Goal: Information Seeking & Learning: Check status

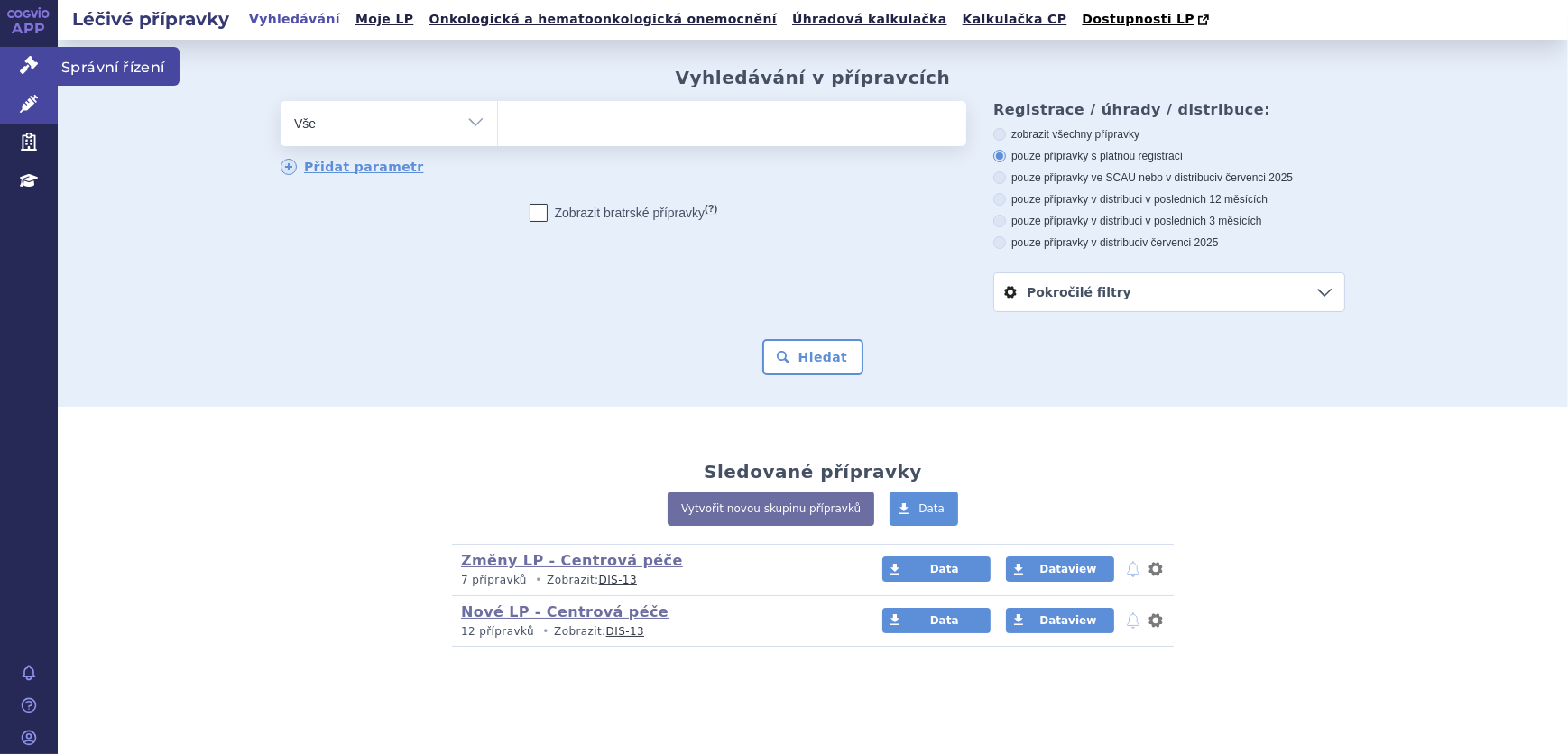
click at [33, 77] on link "Správní řízení" at bounding box center [29, 65] width 58 height 38
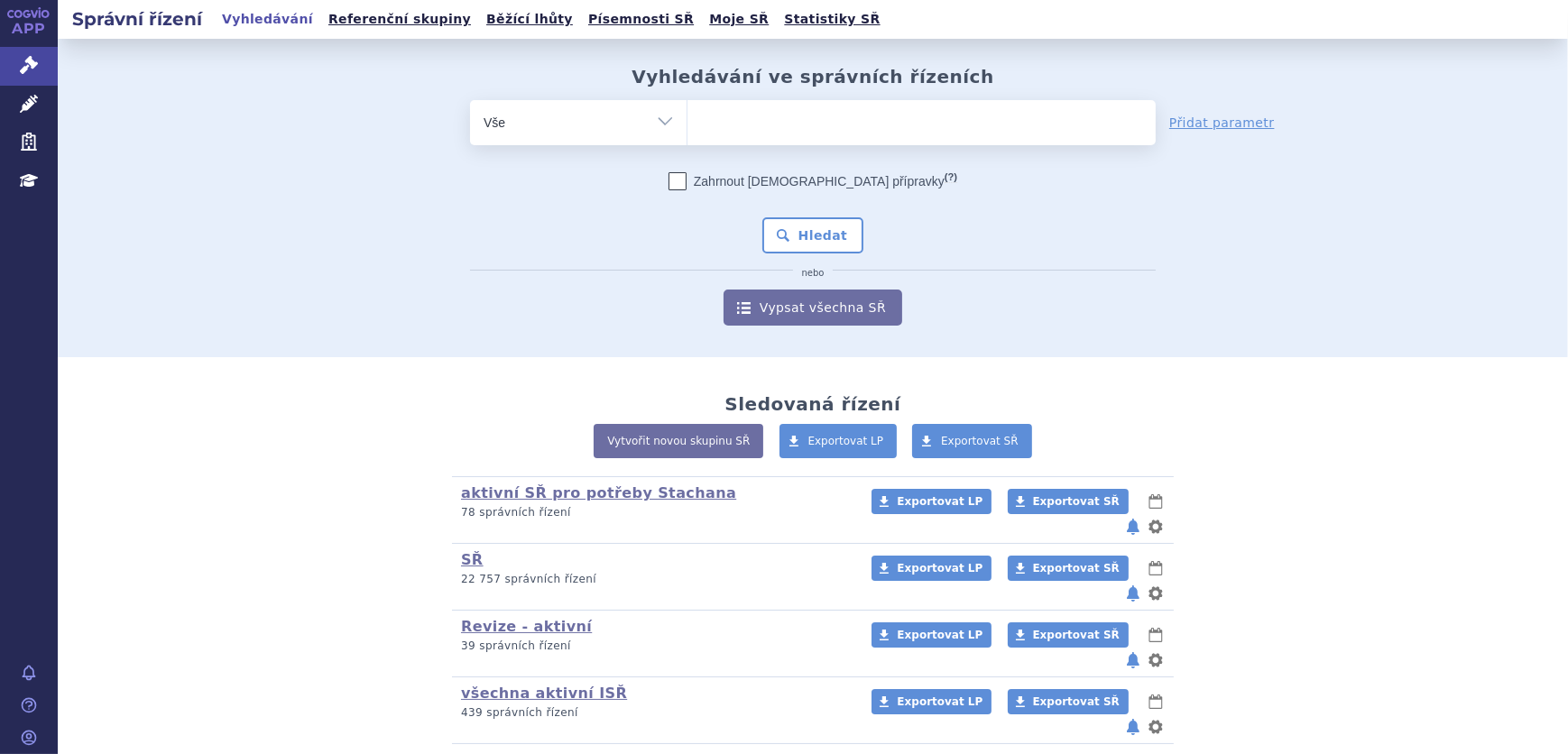
click at [785, 122] on ul at bounding box center [922, 119] width 469 height 38
click at [687, 122] on select at bounding box center [686, 122] width 1 height 46
paste input "SUKLS251154/2024"
type input "SUKLS251154/2024"
select select "SUKLS251154/2024"
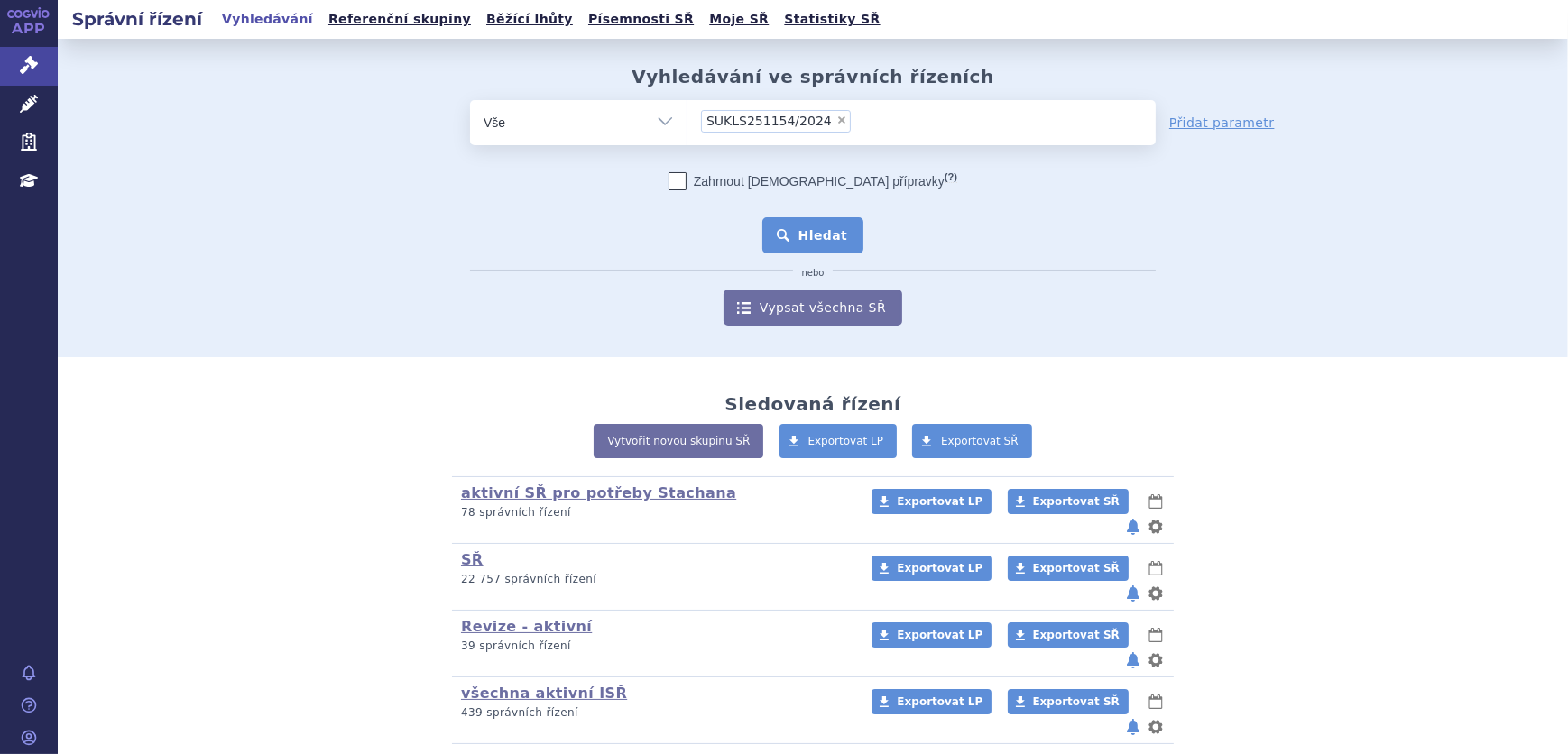
click at [786, 234] on button "Hledat" at bounding box center [814, 235] width 102 height 36
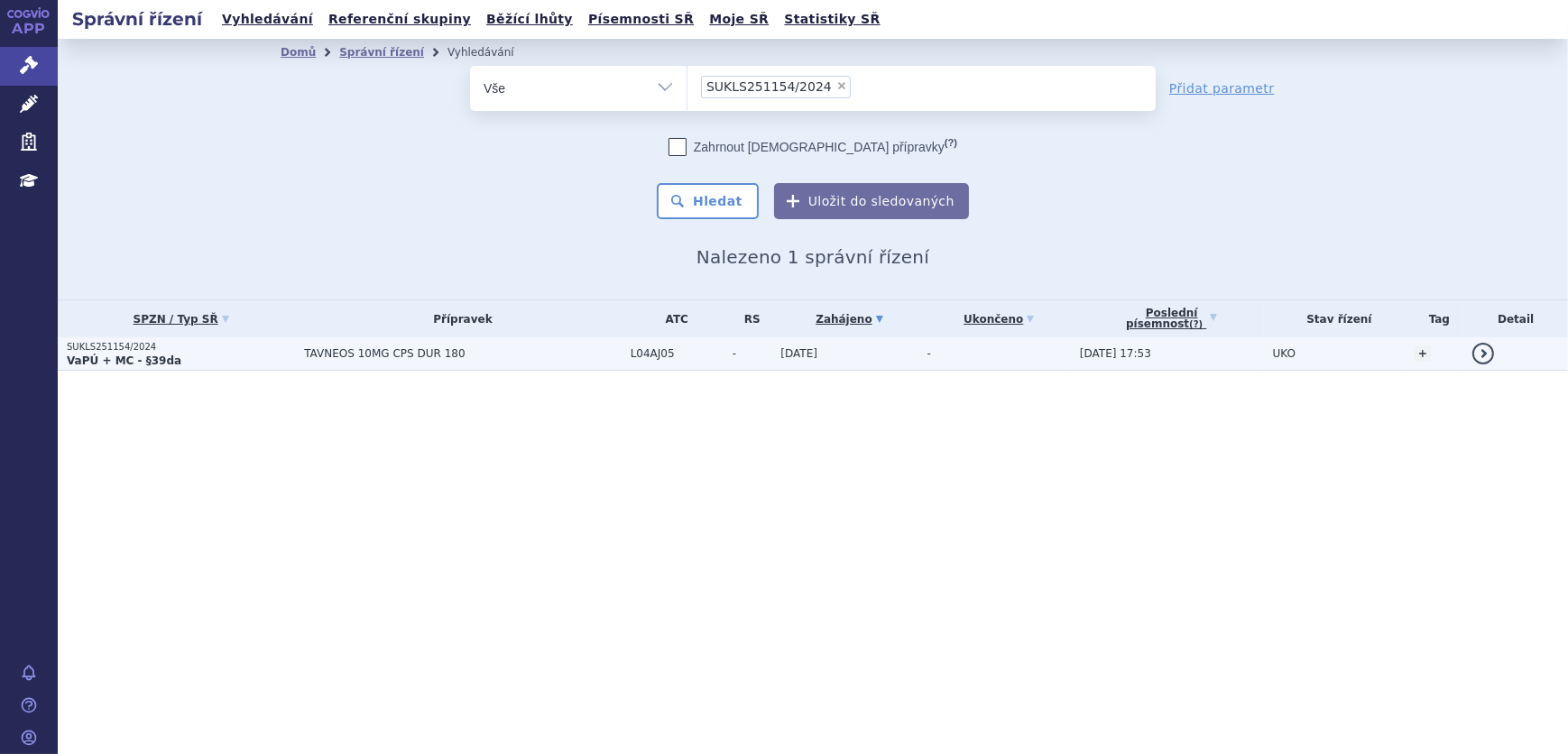
click at [463, 351] on span "TAVNEOS 10MG CPS DUR 180" at bounding box center [463, 354] width 318 height 13
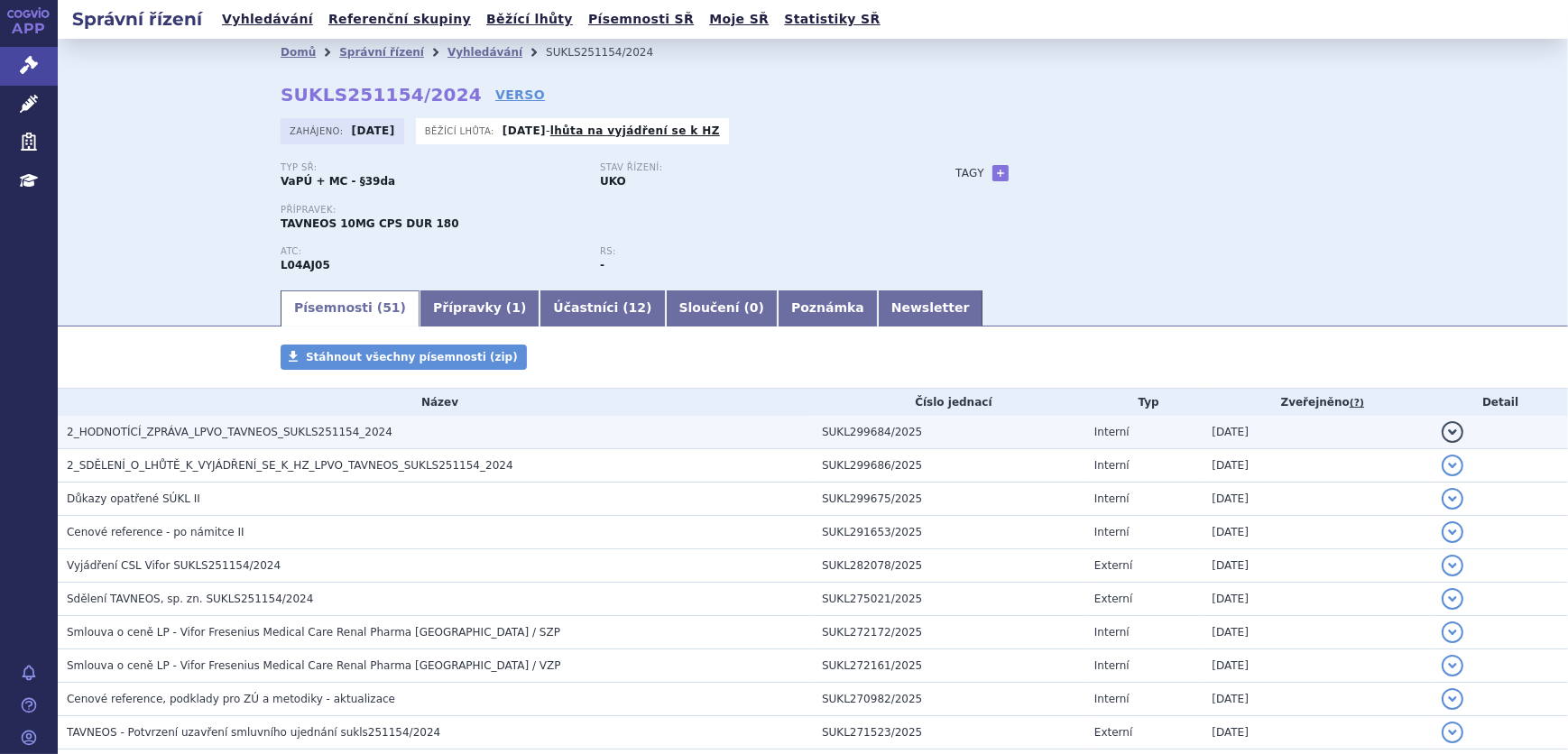
click at [261, 421] on td "2_HODNOTÍCÍ_ZPRÁVA_LPVO_TAVNEOS_SUKLS251154_2024" at bounding box center [435, 432] width 755 height 33
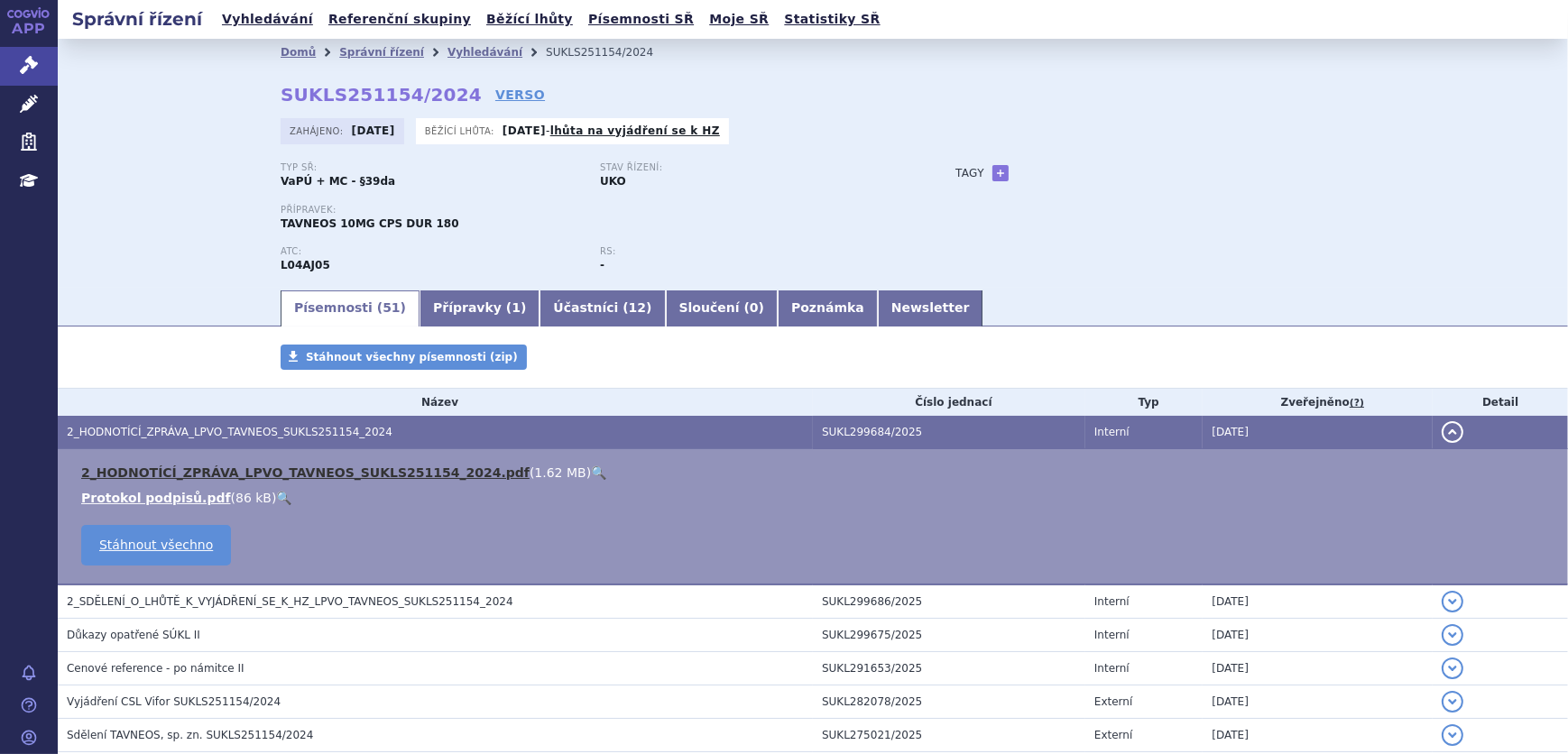
click at [375, 473] on link "2_HODNOTÍCÍ_ZPRÁVA_LPVO_TAVNEOS_SUKLS251154_2024.pdf" at bounding box center [305, 473] width 448 height 15
click at [447, 52] on link "Vyhledávání" at bounding box center [485, 52] width 75 height 13
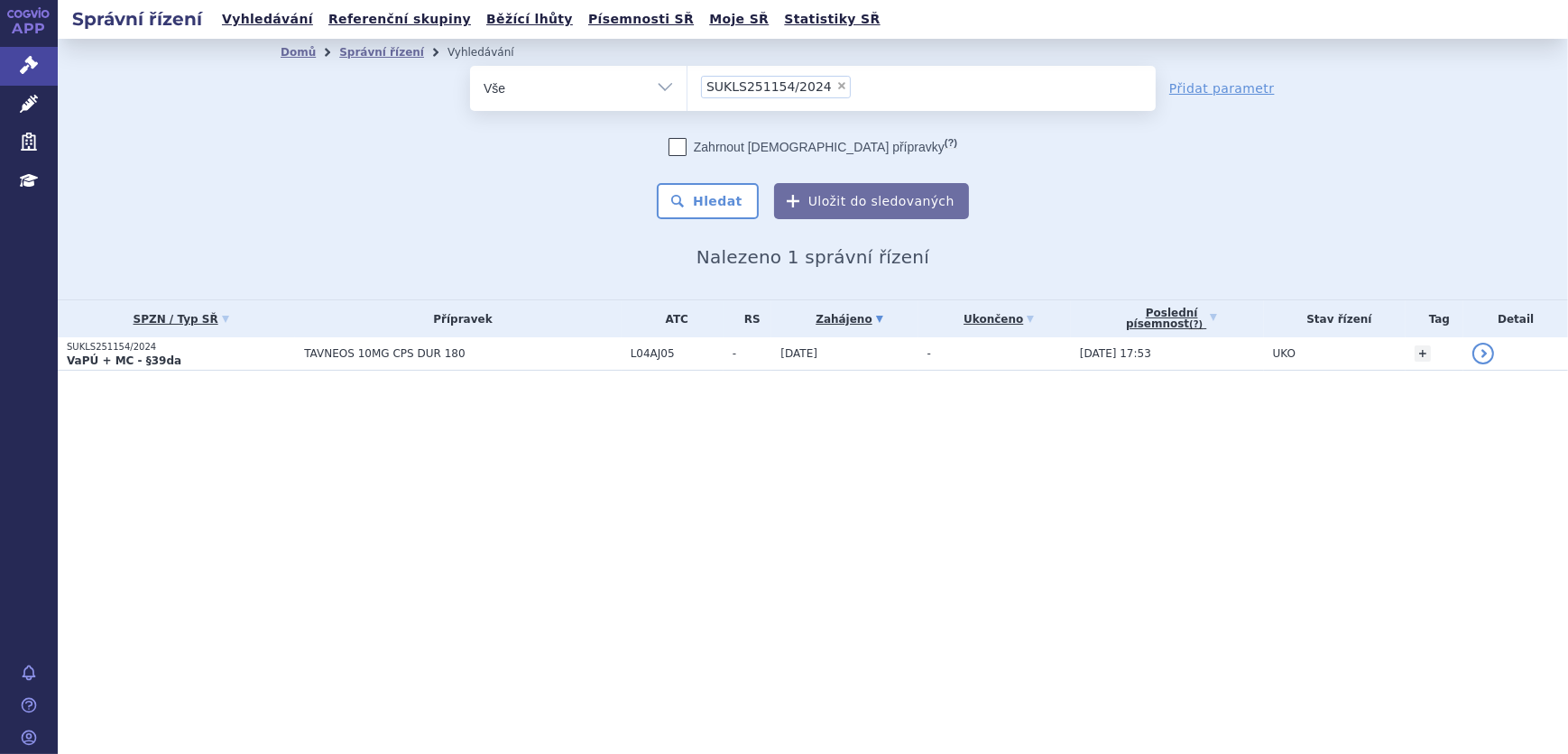
click at [836, 84] on span "×" at bounding box center [842, 86] width 11 height 11
click at [687, 84] on select "SUKLS251154/2024" at bounding box center [686, 87] width 1 height 46
select select
type input "SUKLS295576/2024"
select select "SUKLS295576/2024"
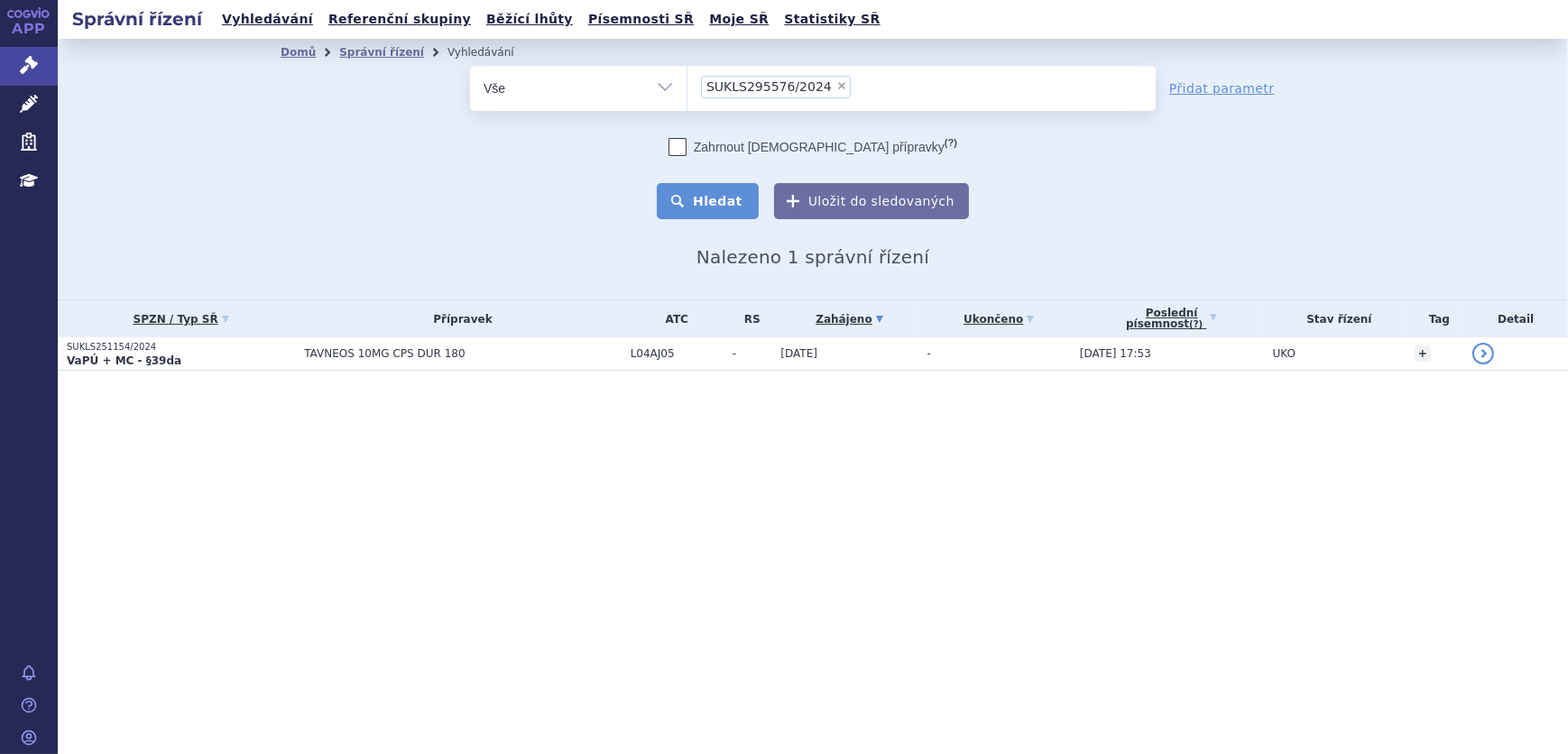
click at [688, 212] on button "Hledat" at bounding box center [708, 201] width 102 height 36
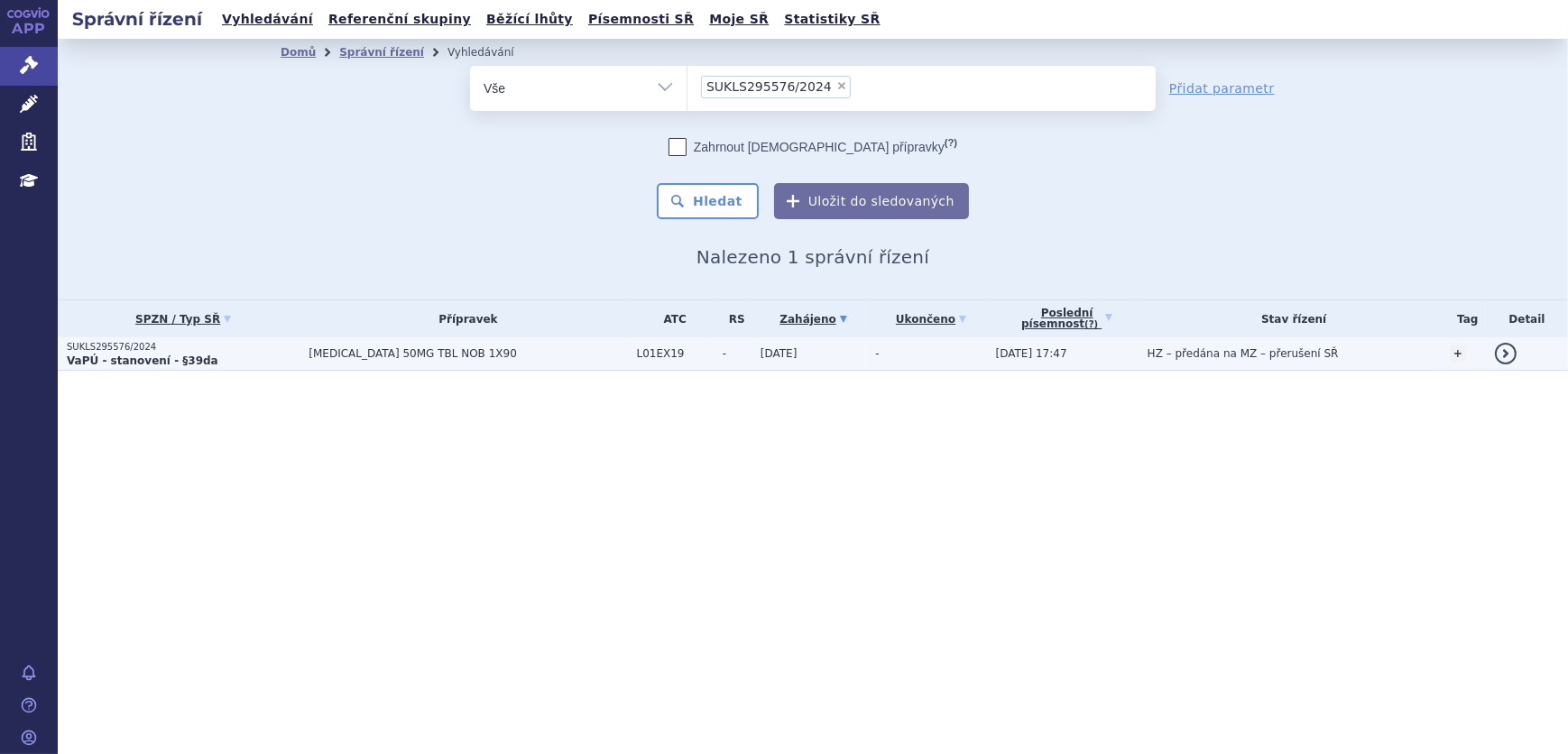
click at [637, 352] on span "L01EX19" at bounding box center [675, 354] width 76 height 13
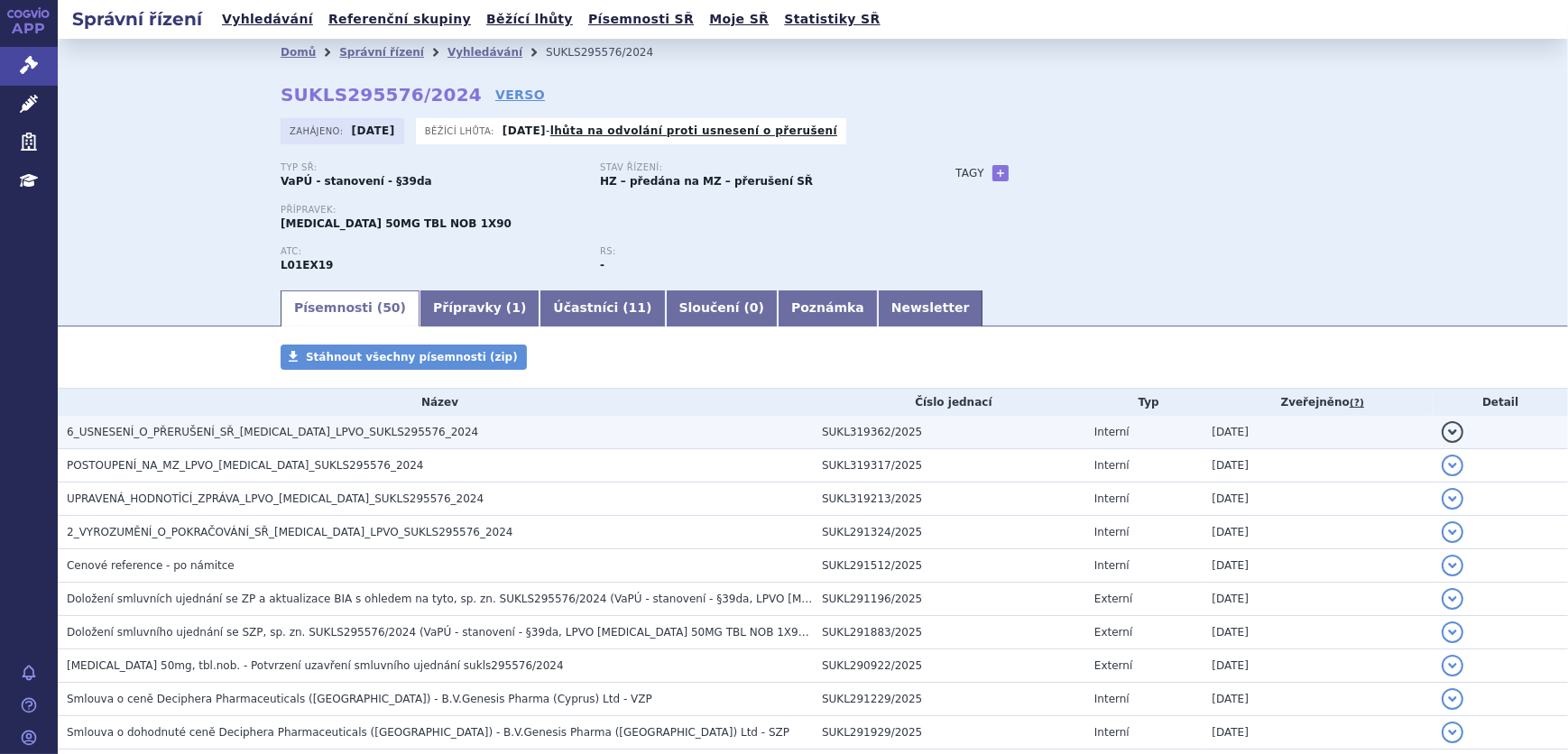
click at [277, 435] on span "6_USNESENÍ_O_PŘERUŠENÍ_SŘ_QINLOCK_LPVO_SUKLS295576_2024" at bounding box center [272, 432] width 411 height 13
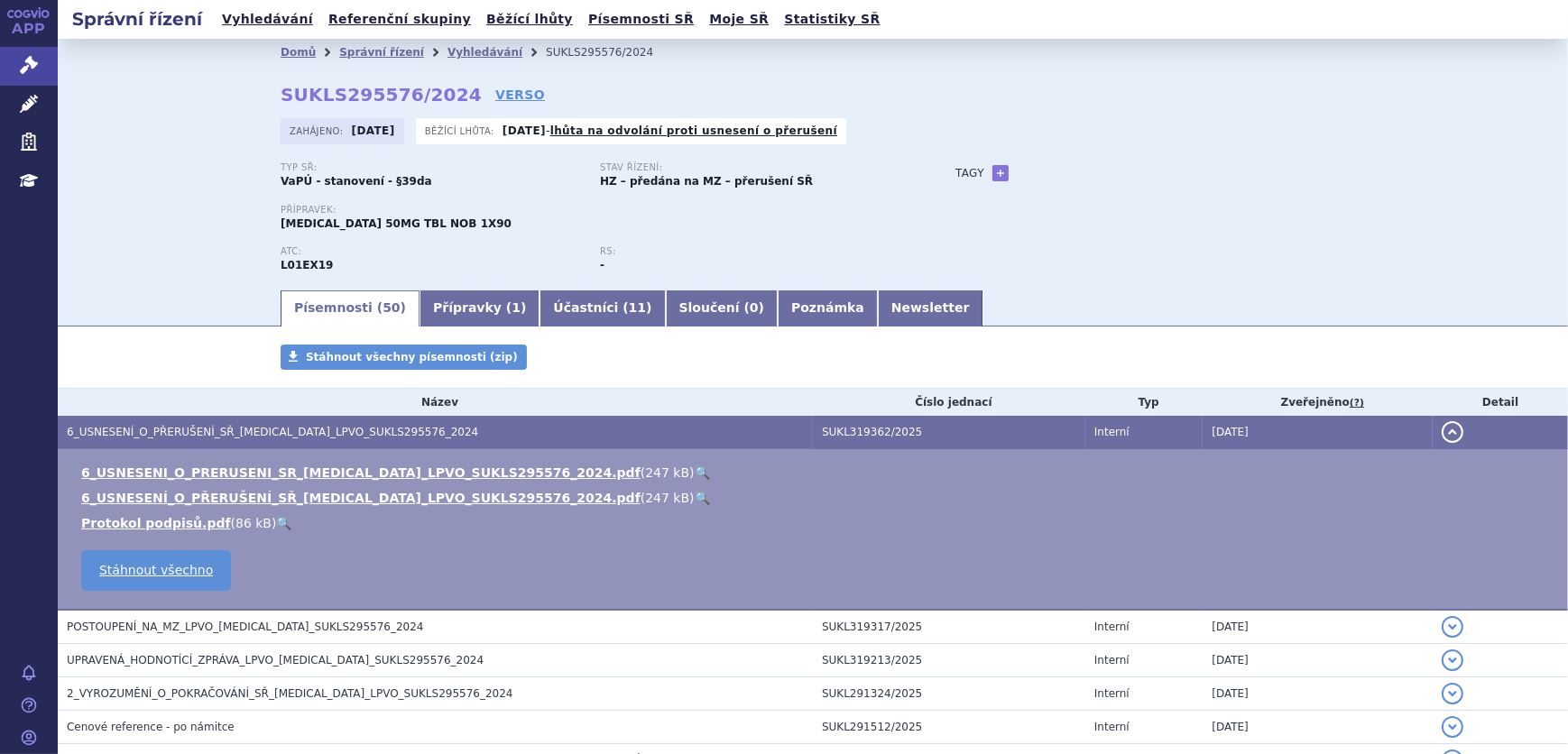
click at [695, 467] on link "🔍" at bounding box center [702, 473] width 15 height 15
click at [464, 54] on link "Vyhledávání" at bounding box center [485, 52] width 75 height 13
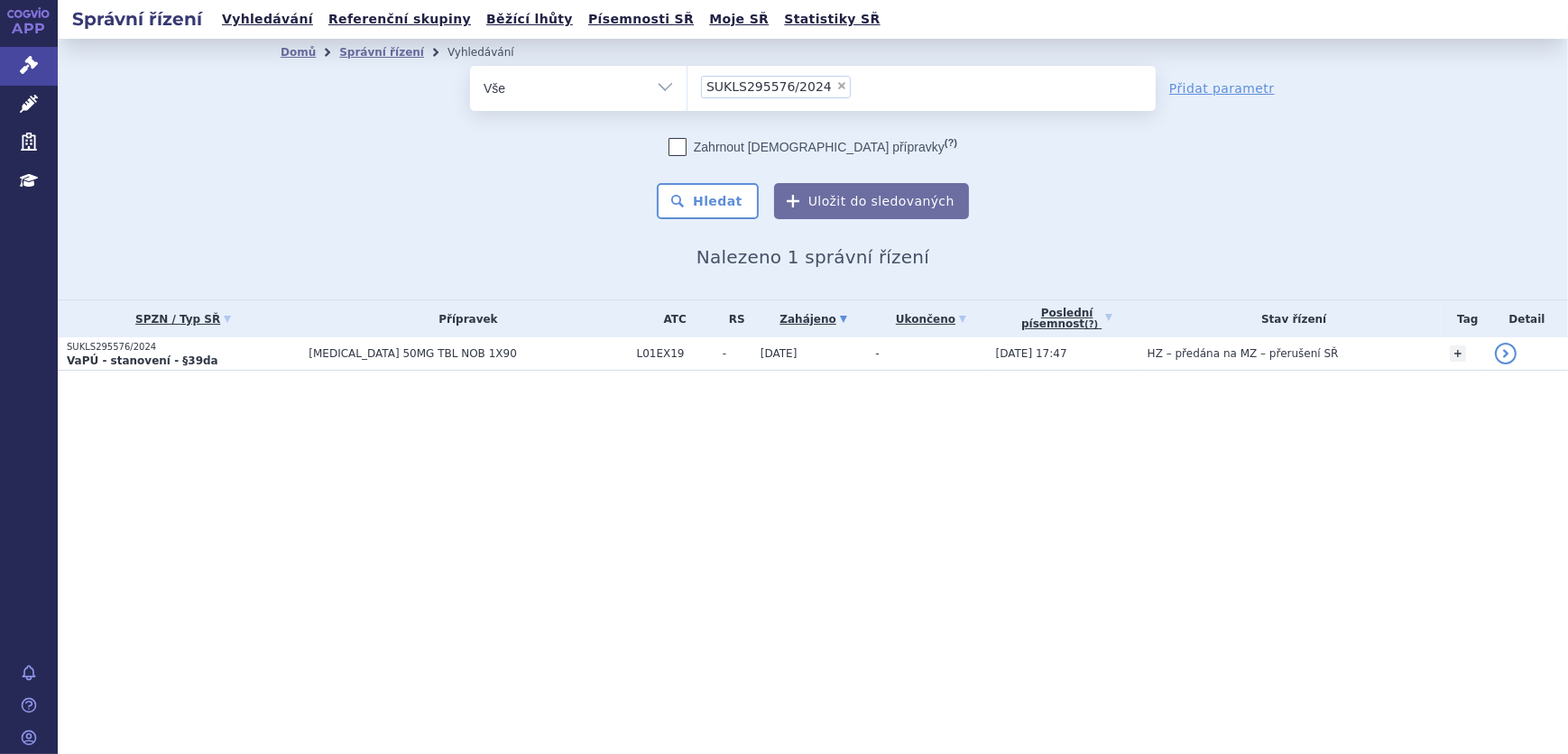
click at [836, 85] on span "×" at bounding box center [842, 86] width 11 height 11
click at [687, 85] on select "SUKLS295576/2024" at bounding box center [686, 87] width 1 height 46
select select
type input "SUKLS100912/2024"
select select "SUKLS100912/2024"
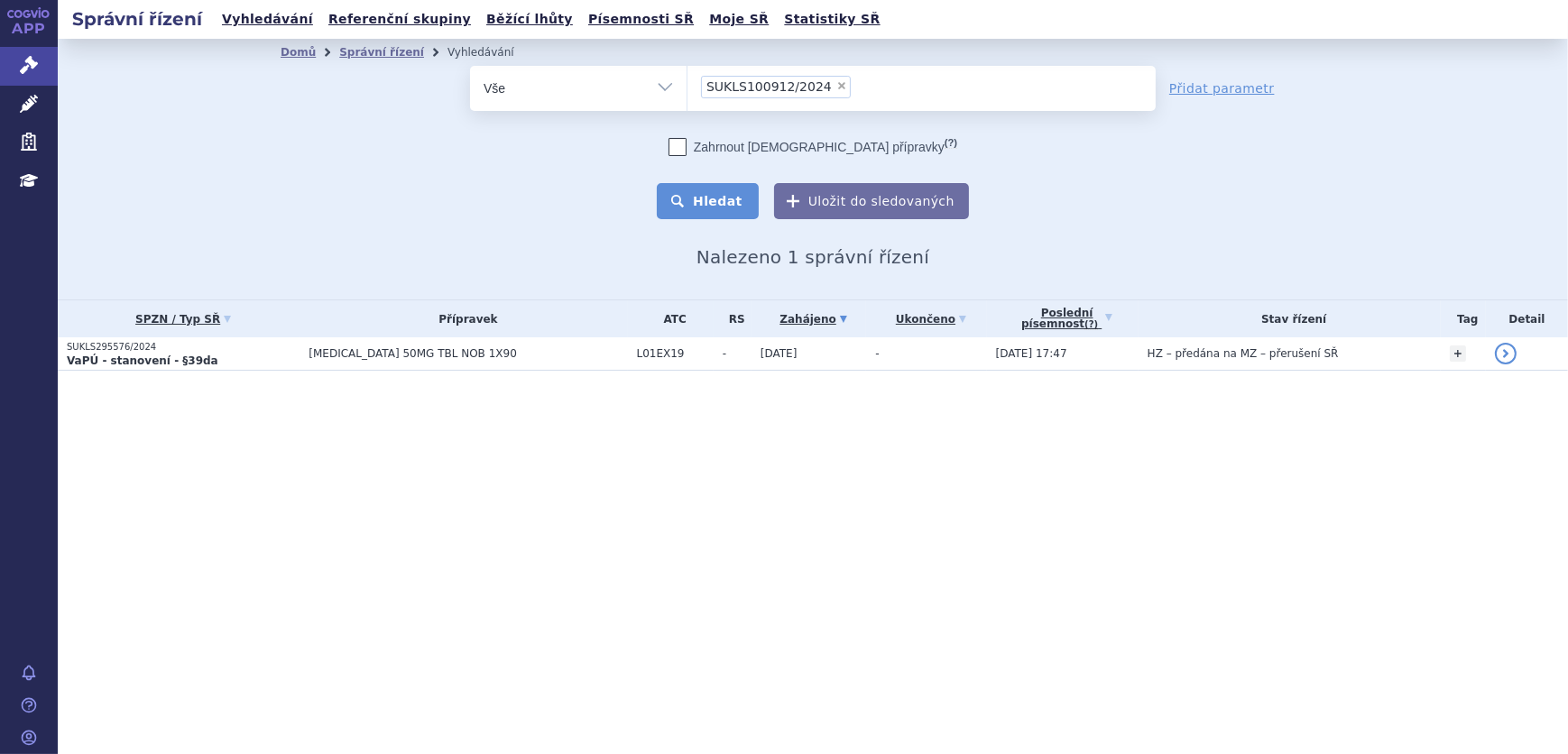
click at [729, 194] on button "Hledat" at bounding box center [708, 201] width 102 height 36
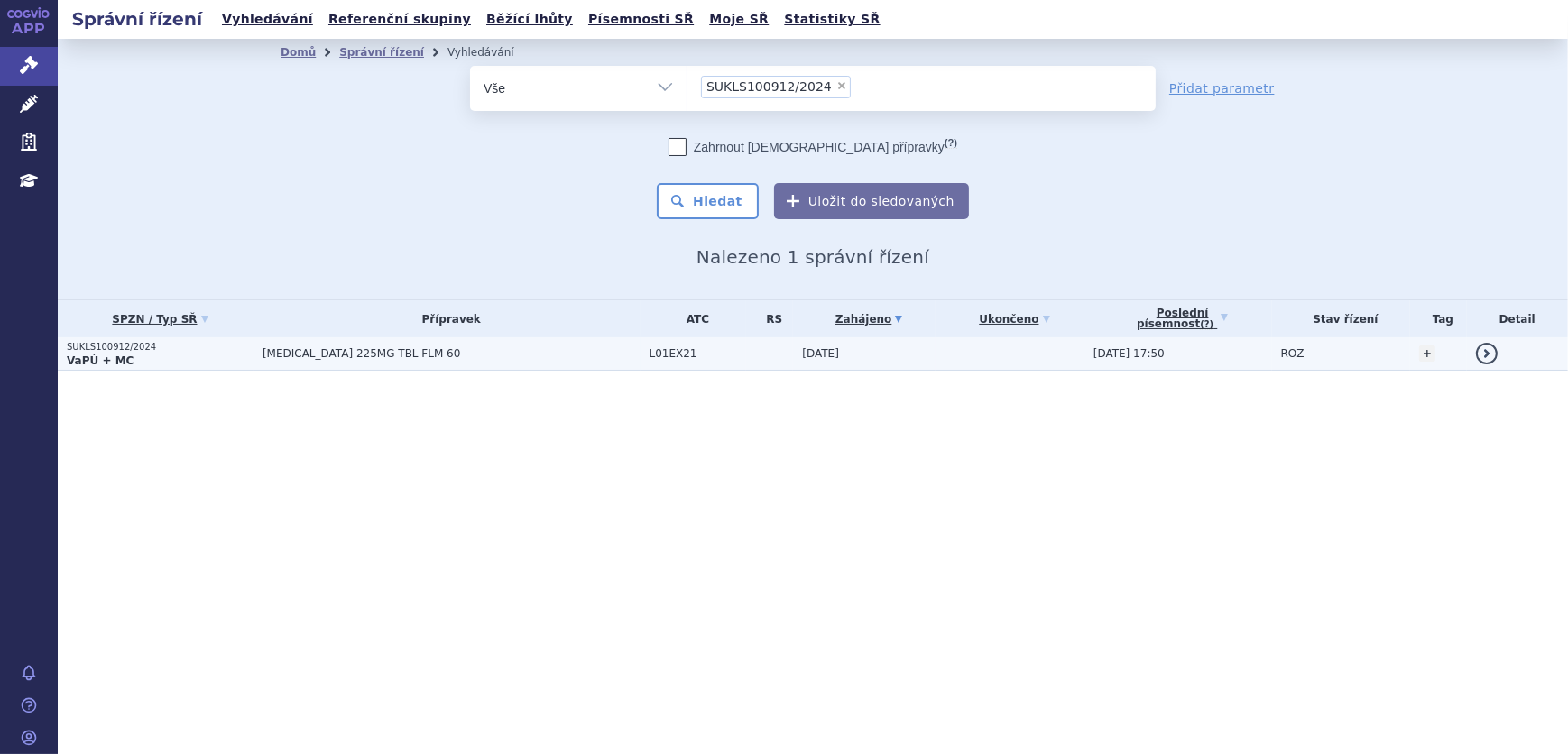
click at [746, 364] on td "-" at bounding box center [769, 354] width 47 height 33
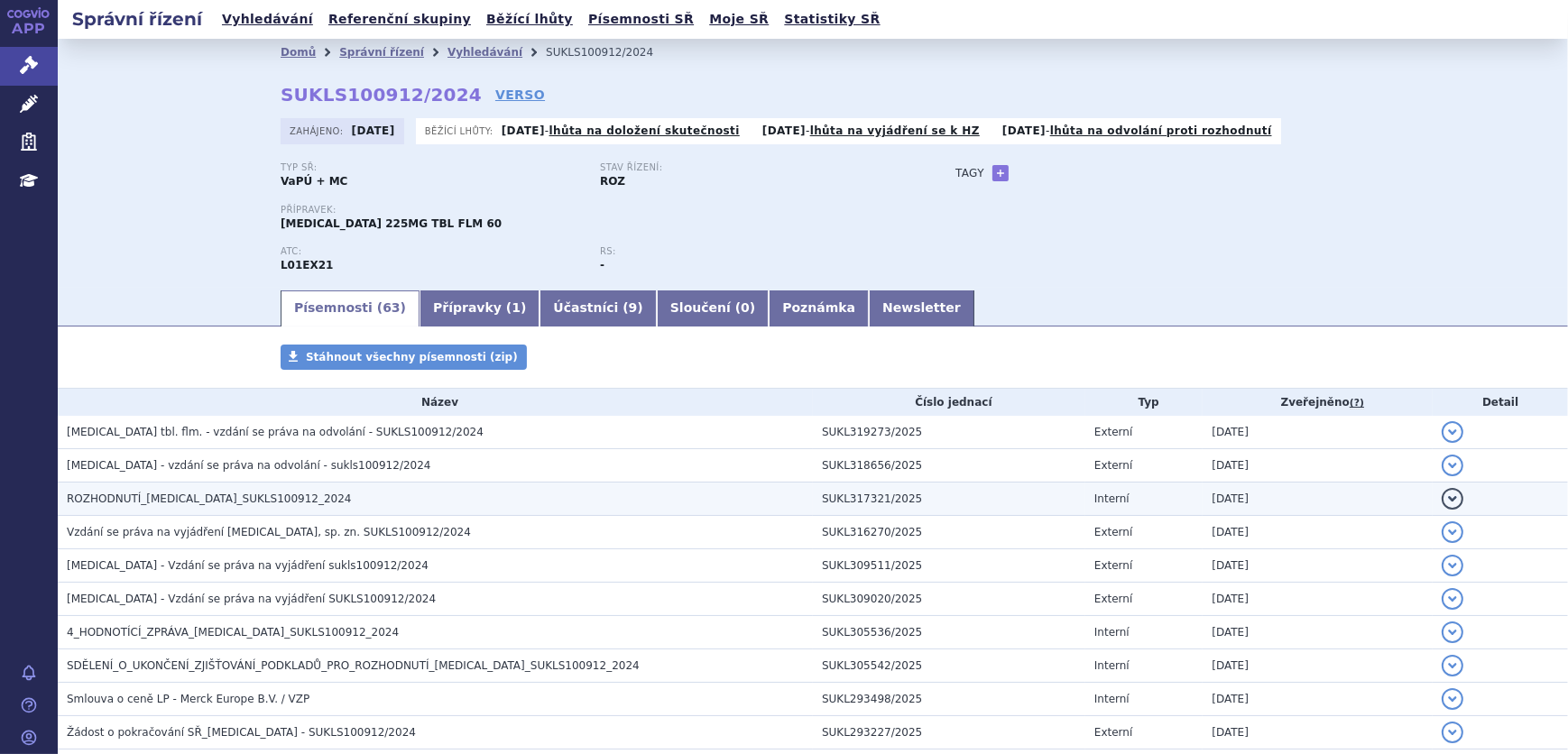
click at [373, 501] on h3 "ROZHODNUTÍ_TEPMETKO_SUKLS100912_2024" at bounding box center [440, 498] width 746 height 18
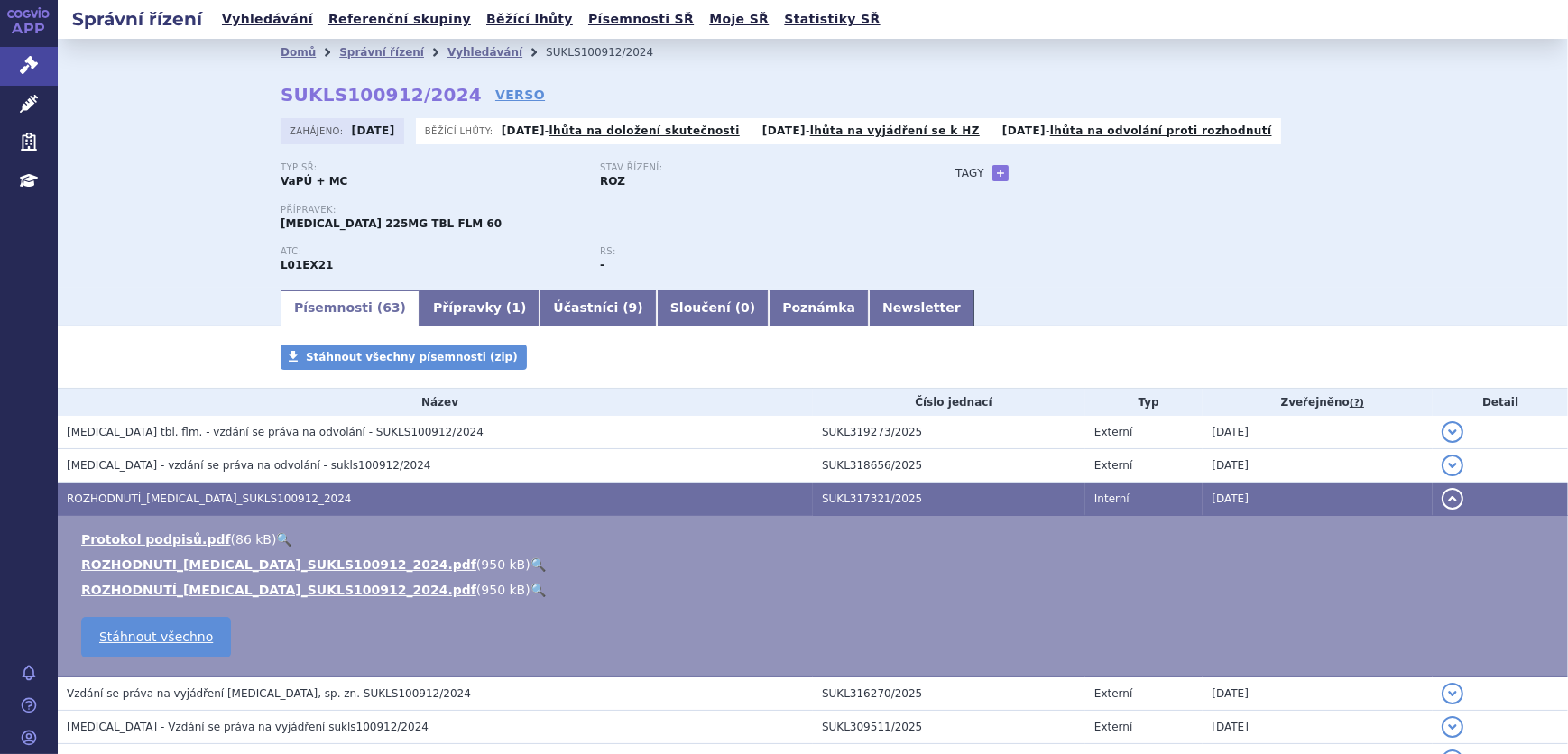
click at [530, 564] on link "🔍" at bounding box center [538, 565] width 15 height 15
click at [447, 50] on link "Vyhledávání" at bounding box center [485, 52] width 75 height 13
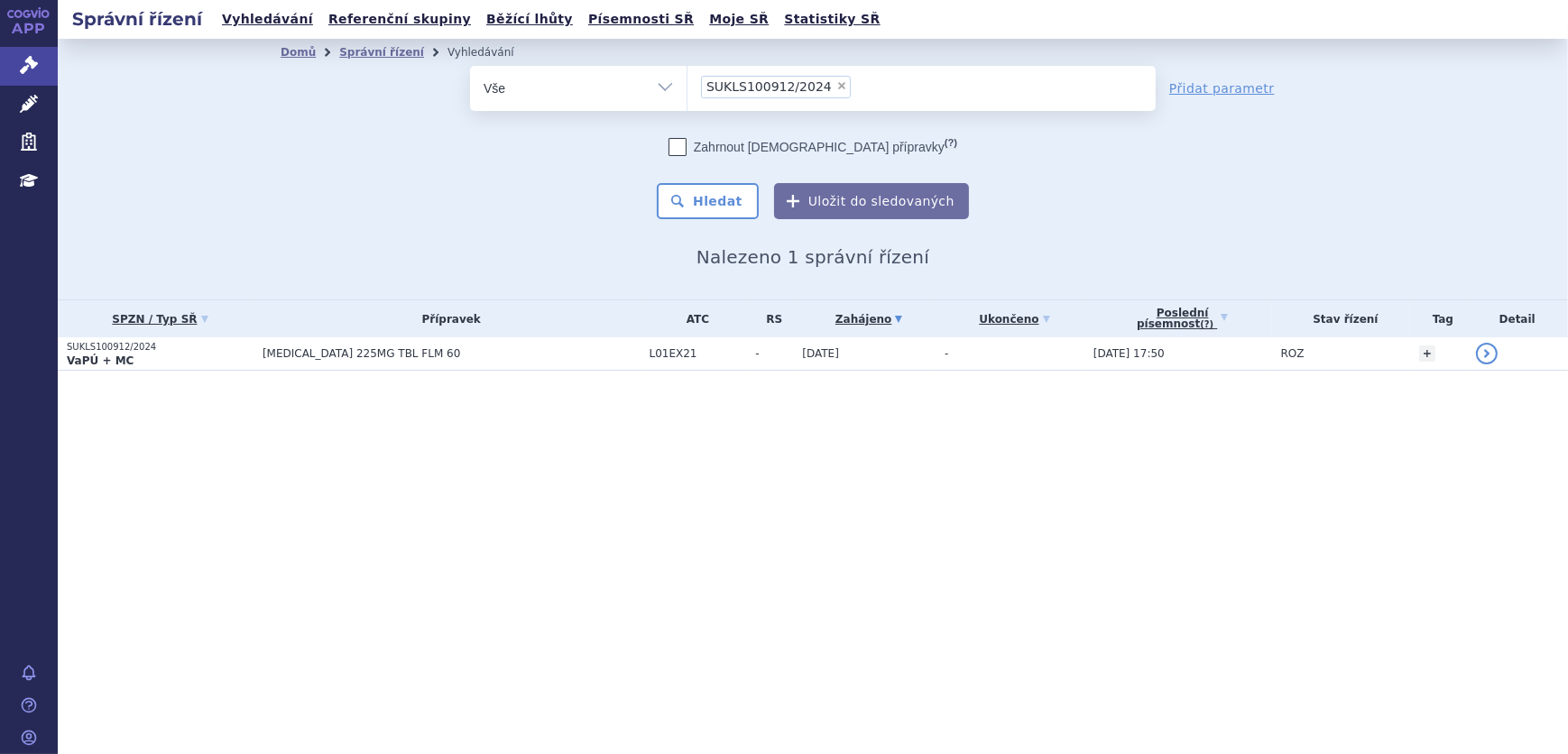
click at [836, 86] on span "×" at bounding box center [842, 86] width 11 height 11
click at [687, 86] on select "SUKLS100912/2024" at bounding box center [686, 87] width 1 height 46
select select
type input "SUKLS36366/2025"
select select "SUKLS36366/2025"
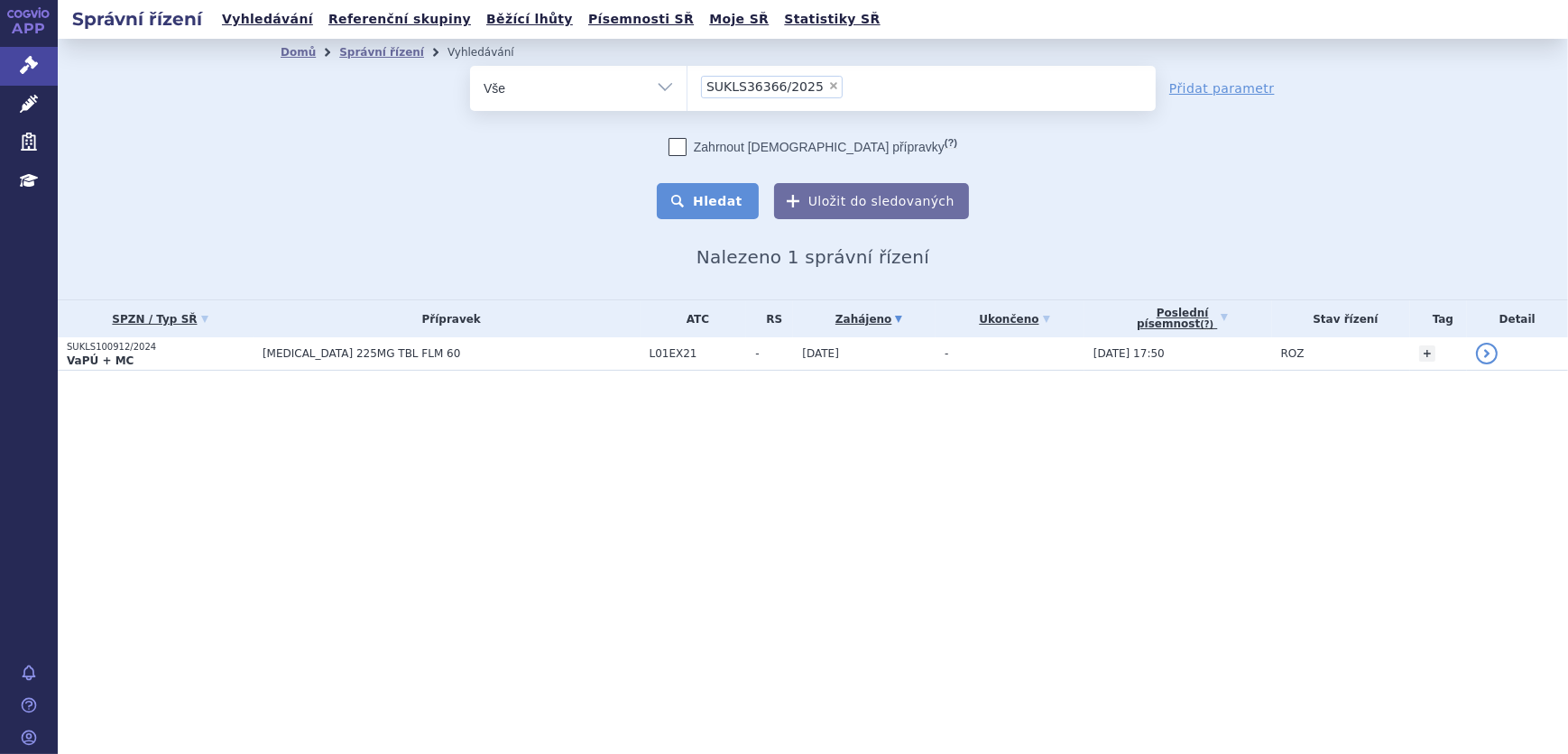
click at [721, 198] on button "Hledat" at bounding box center [708, 201] width 102 height 36
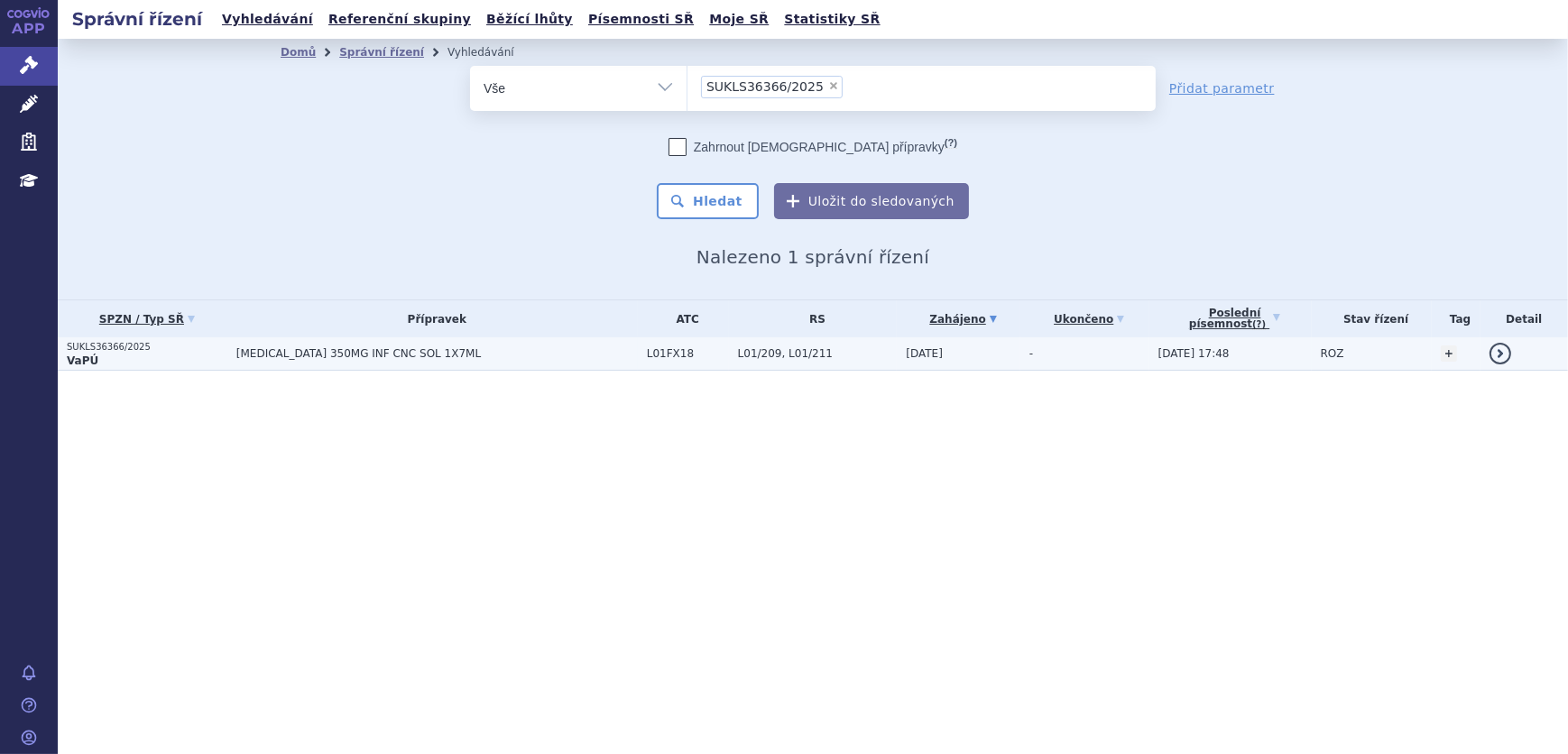
click at [505, 357] on span "[MEDICAL_DATA] 350MG INF CNC SOL 1X7ML" at bounding box center [437, 354] width 402 height 13
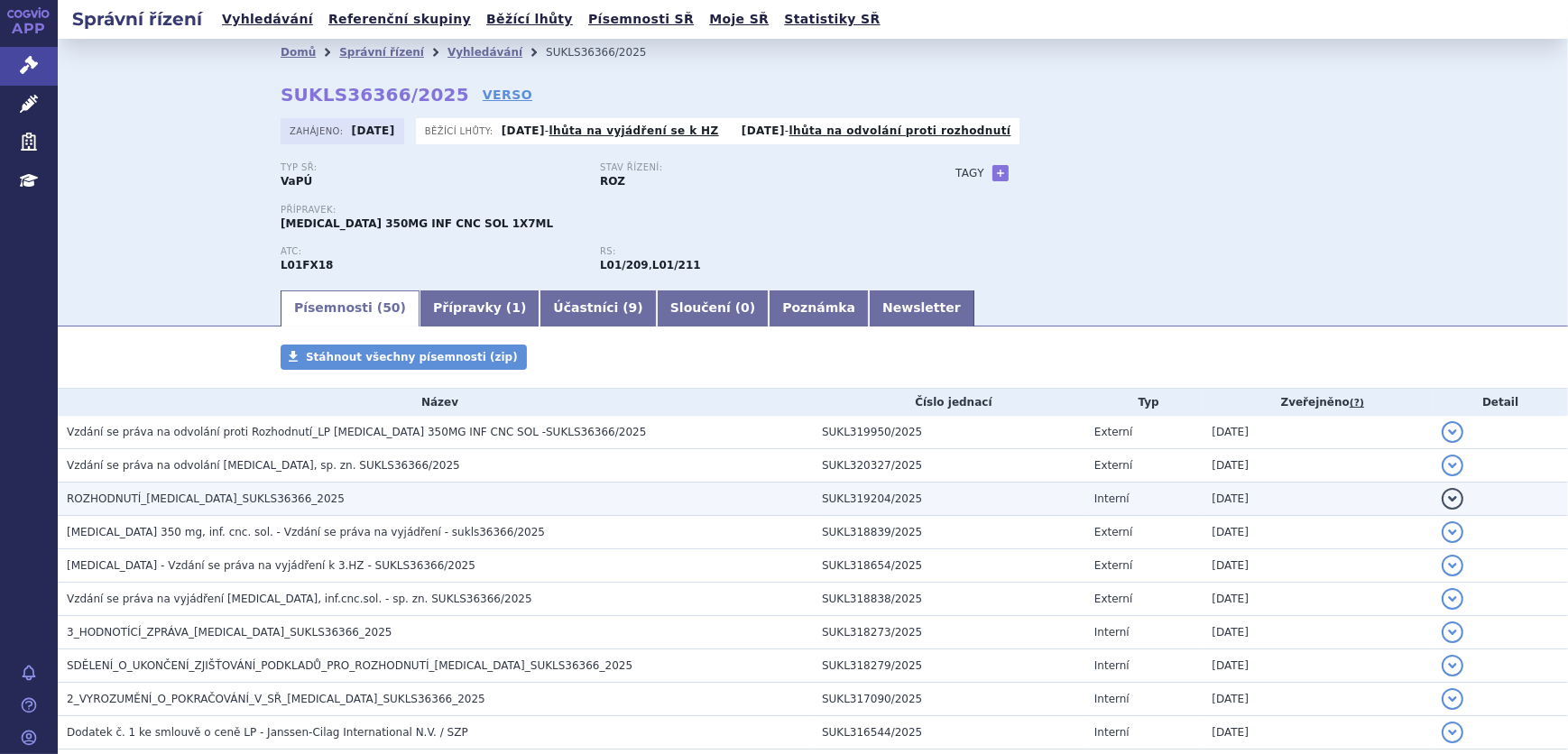
click at [466, 487] on td "ROZHODNUTÍ_[MEDICAL_DATA]_SUKLS36366_2025" at bounding box center [435, 499] width 755 height 33
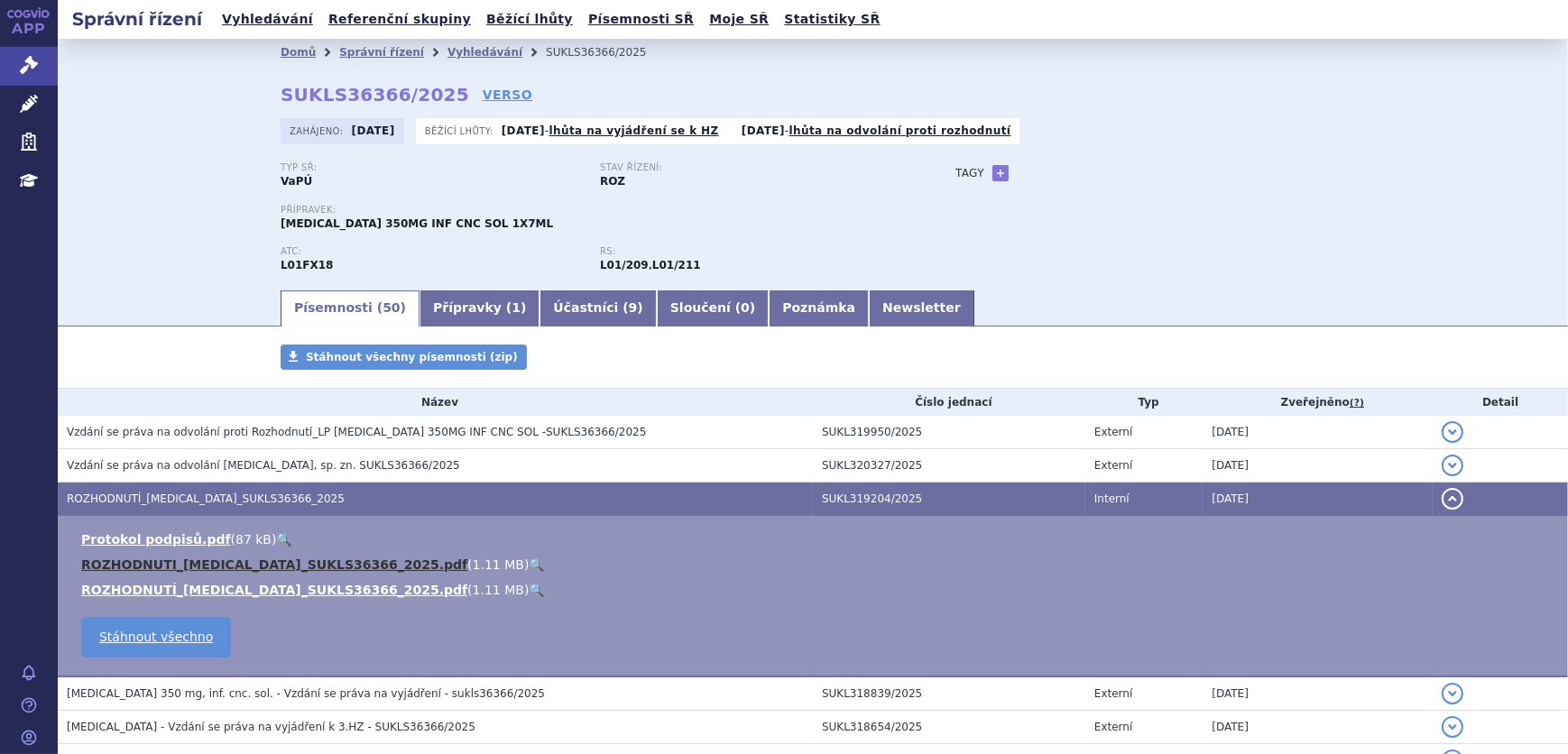
click at [347, 560] on link "ROZHODNUTI_[MEDICAL_DATA]_SUKLS36366_2025.pdf" at bounding box center [273, 565] width 386 height 15
click at [447, 46] on link "Vyhledávání" at bounding box center [485, 52] width 75 height 13
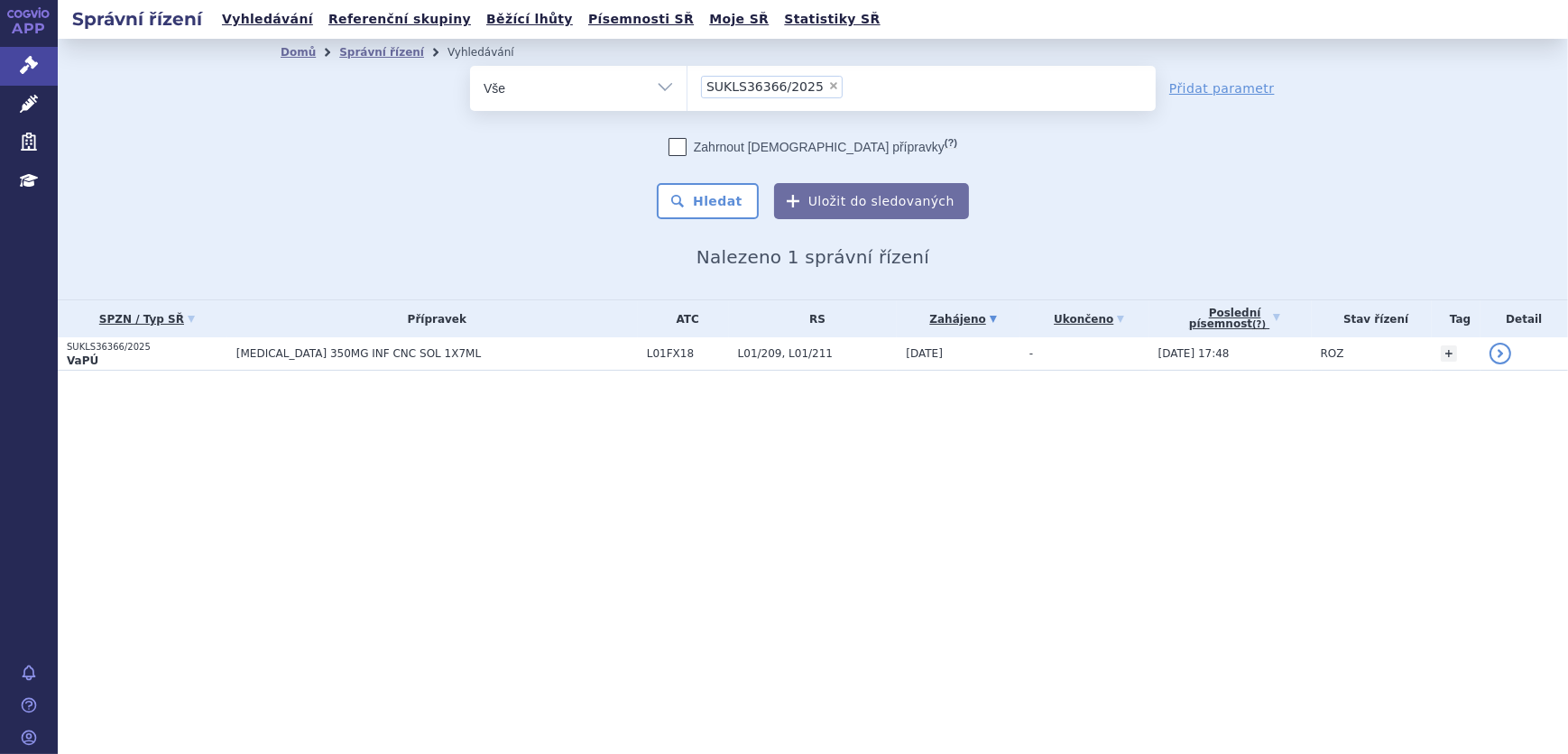
click at [829, 84] on span "×" at bounding box center [834, 86] width 11 height 11
click at [687, 84] on select "SUKLS36366/2025" at bounding box center [686, 87] width 1 height 46
select select
type input "SUKLS84508/2025"
select select "SUKLS84508/2025"
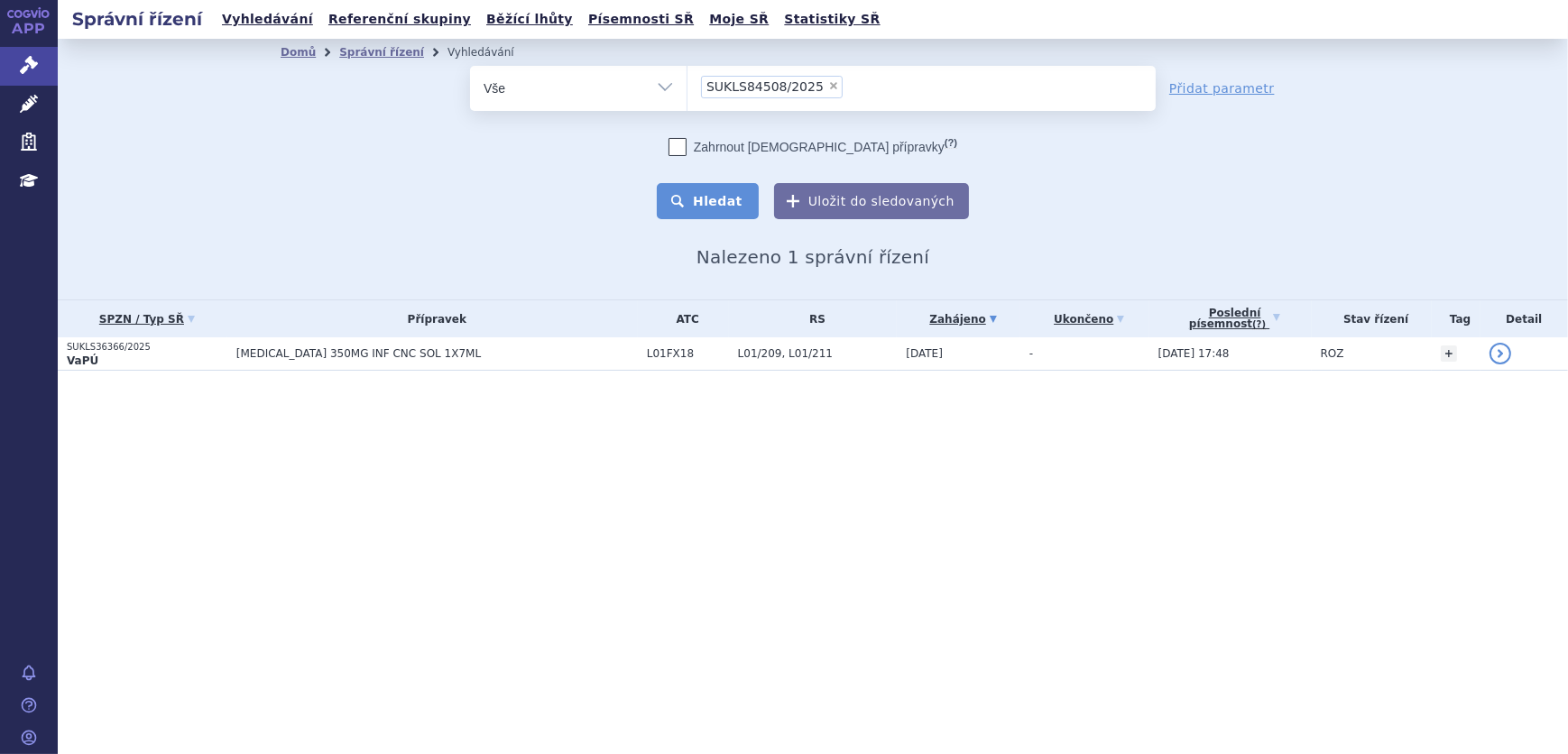
click at [704, 206] on button "Hledat" at bounding box center [708, 201] width 102 height 36
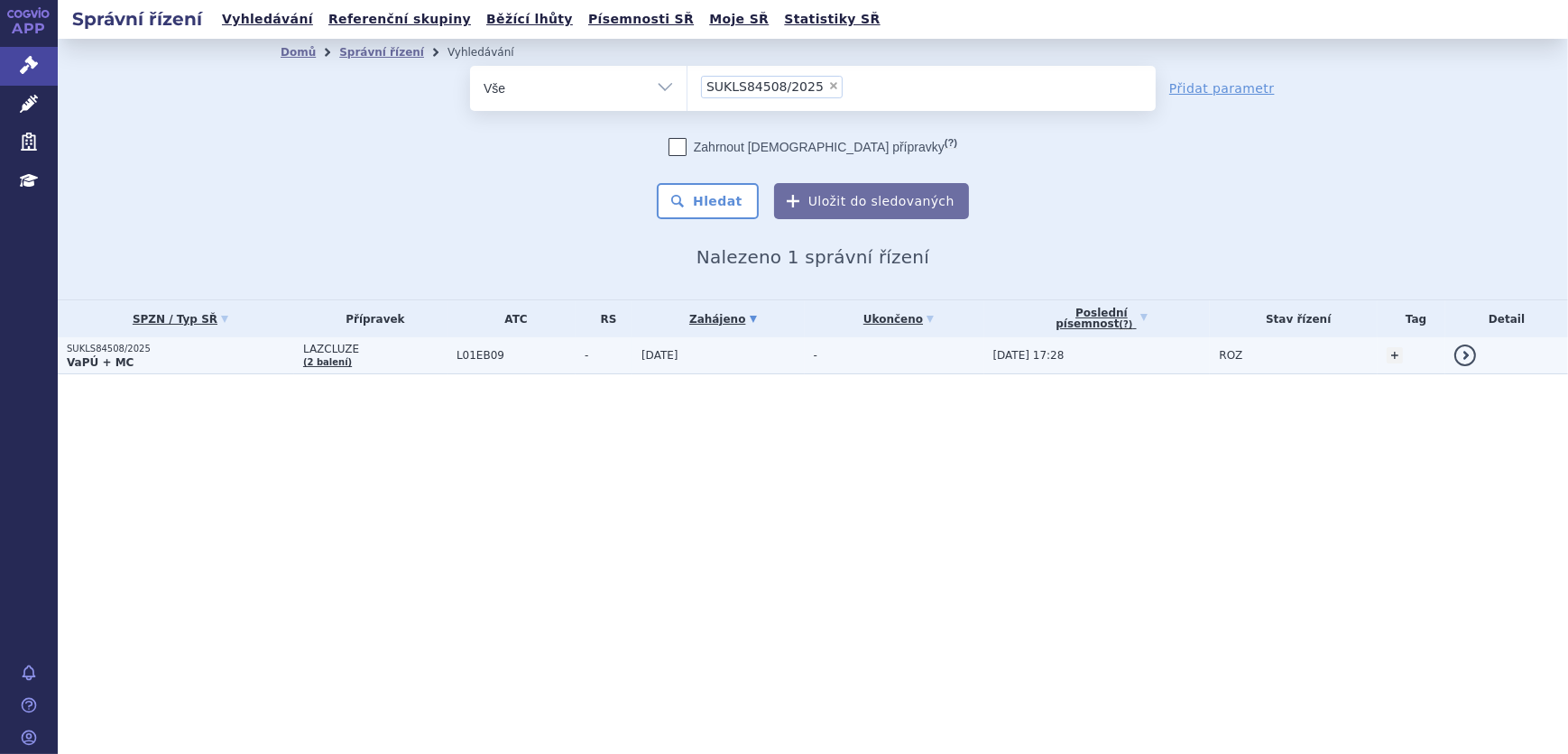
click at [556, 359] on span "L01EB09" at bounding box center [516, 355] width 119 height 13
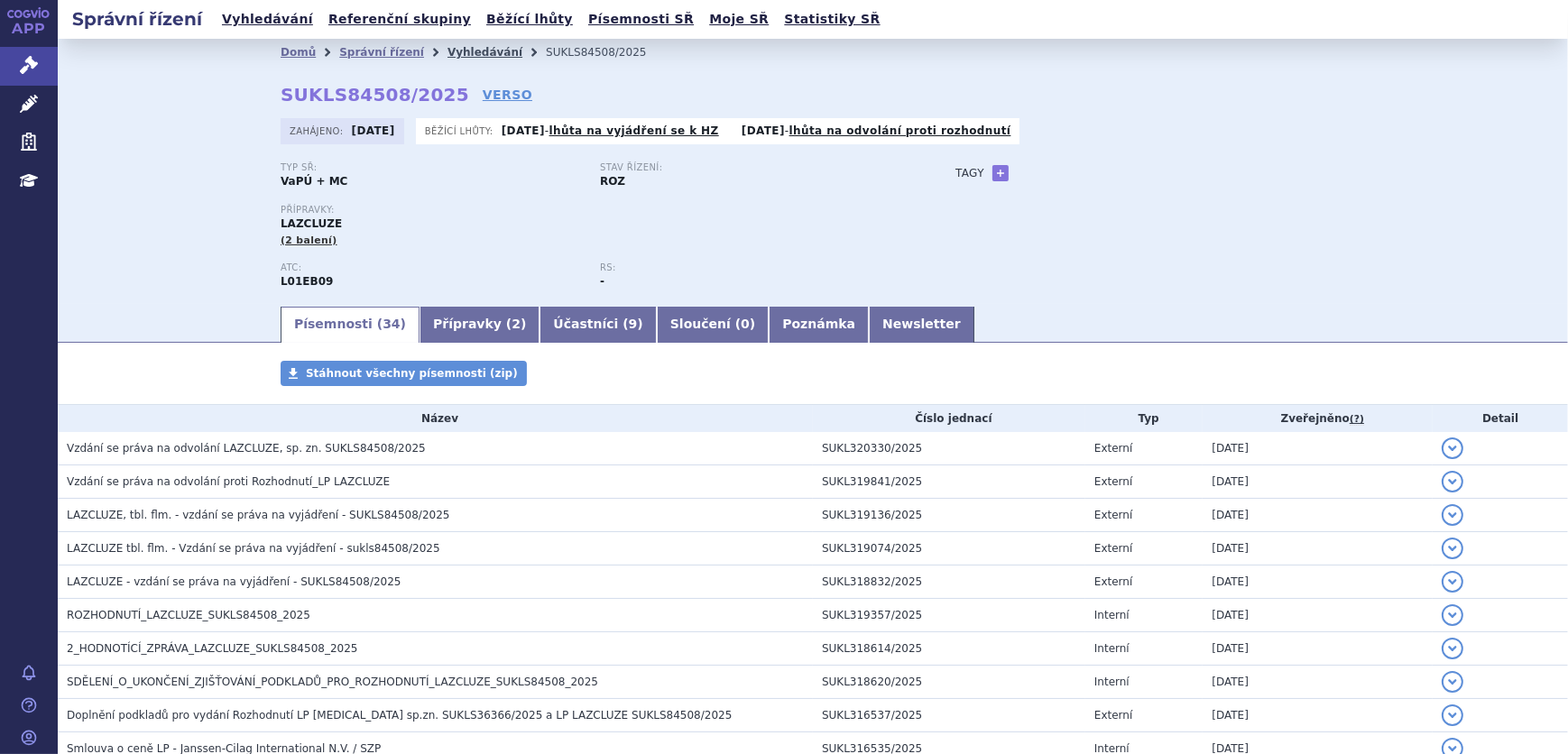
click at [472, 53] on link "Vyhledávání" at bounding box center [485, 52] width 75 height 13
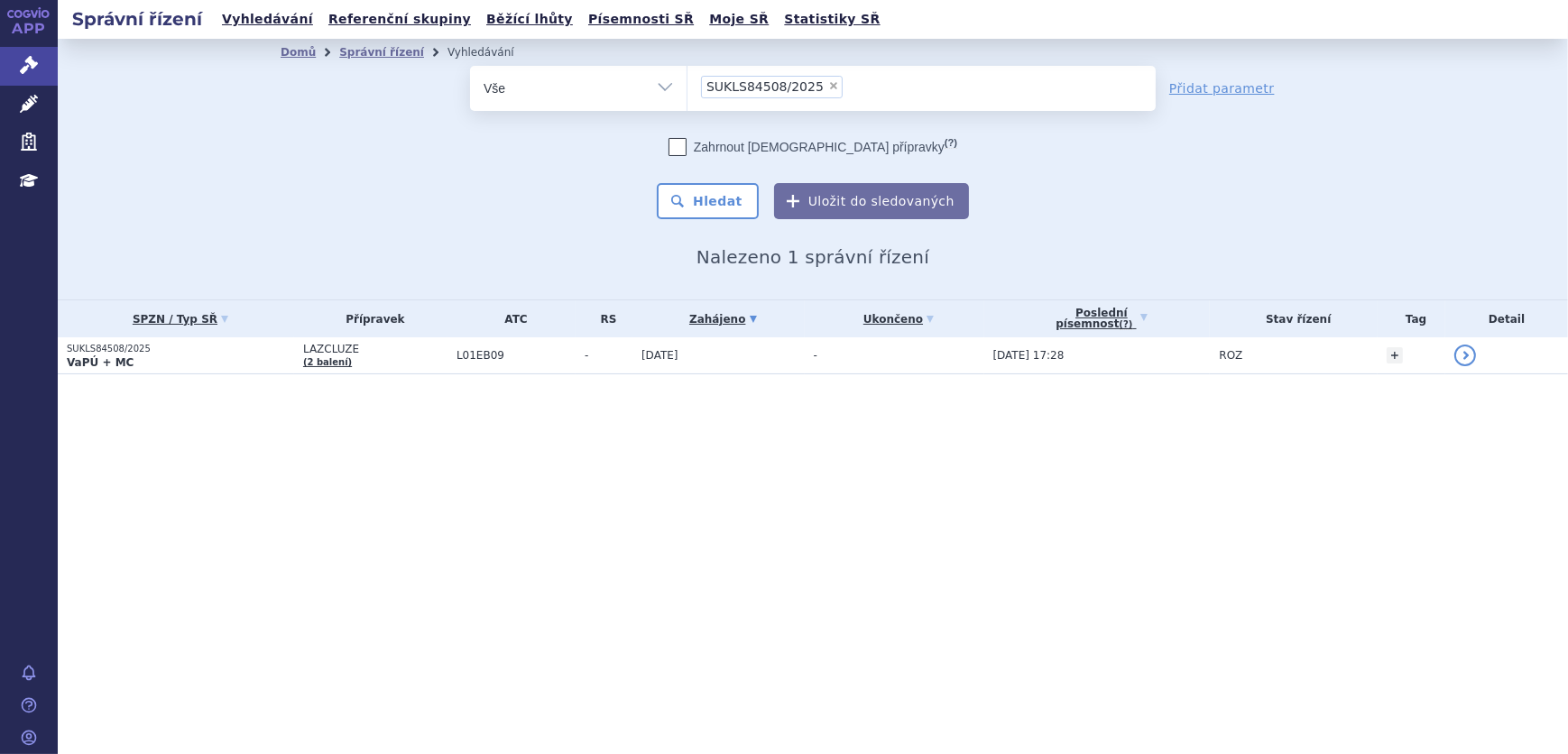
click at [829, 86] on span "×" at bounding box center [834, 86] width 11 height 11
click at [687, 86] on select "SUKLS84508/2025" at bounding box center [686, 87] width 1 height 46
select select
type input "SUKLS232418/2024"
select select "SUKLS232418/2024"
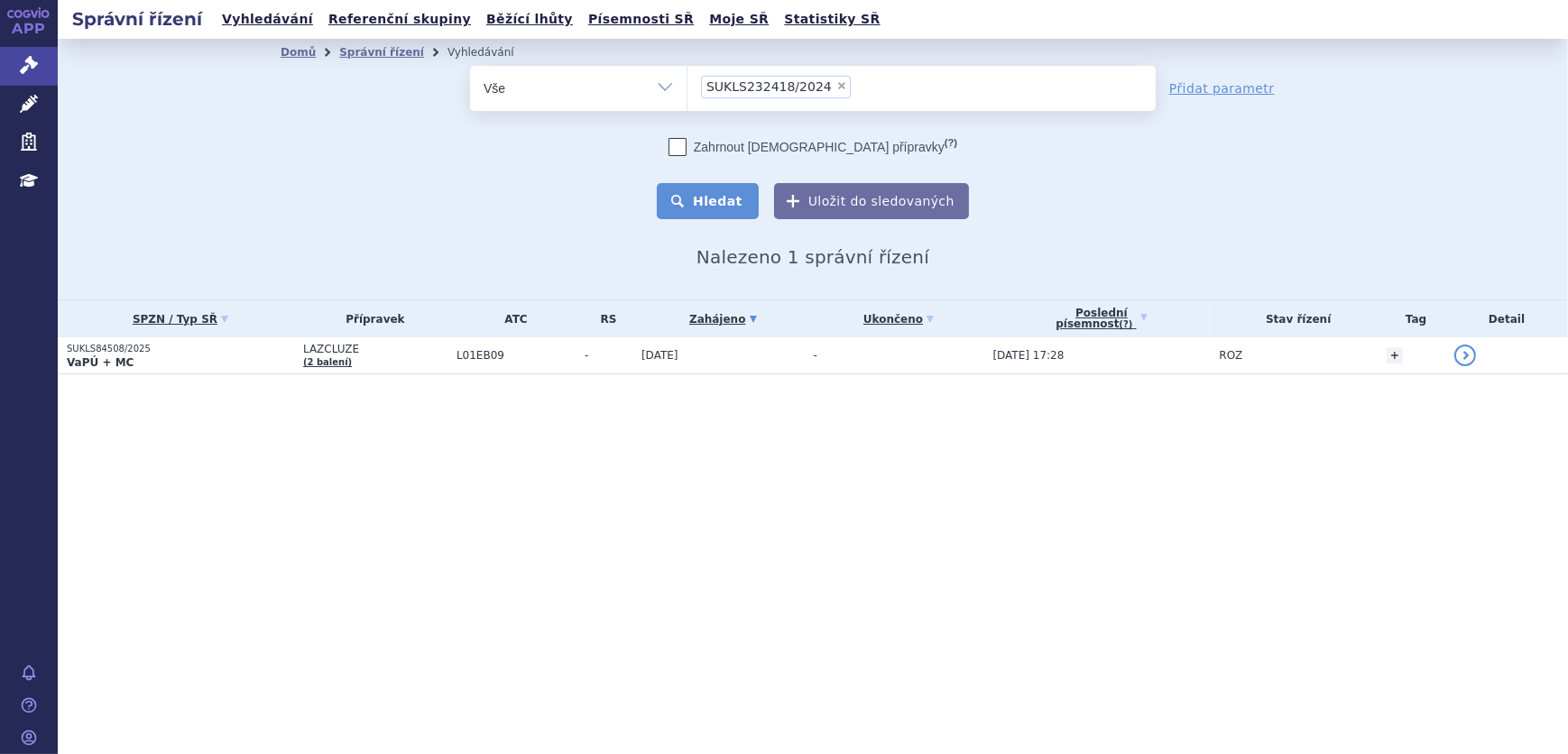
click at [724, 202] on button "Hledat" at bounding box center [708, 201] width 102 height 36
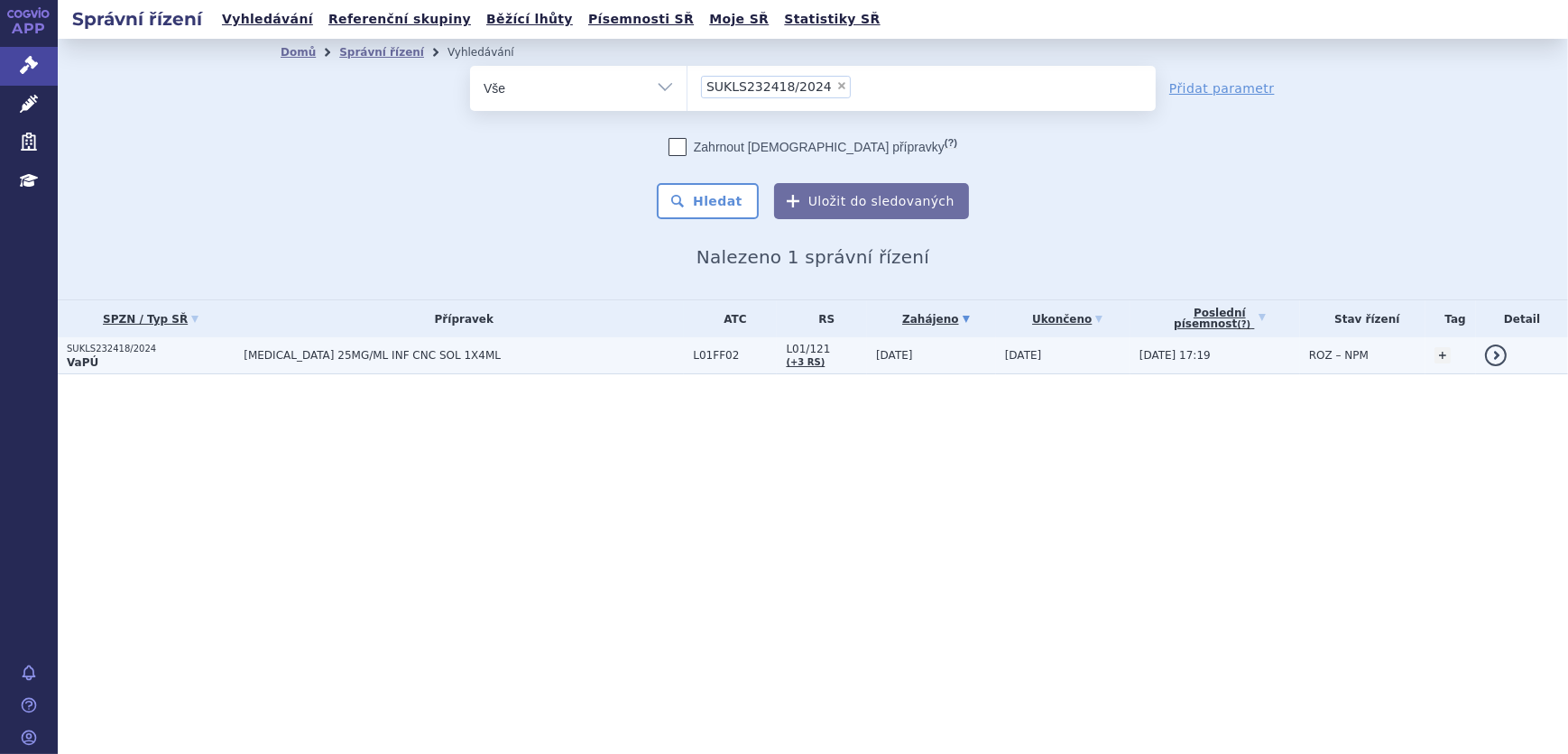
click at [586, 361] on span "[MEDICAL_DATA] 25MG/ML INF CNC SOL 1X4ML" at bounding box center [463, 355] width 440 height 13
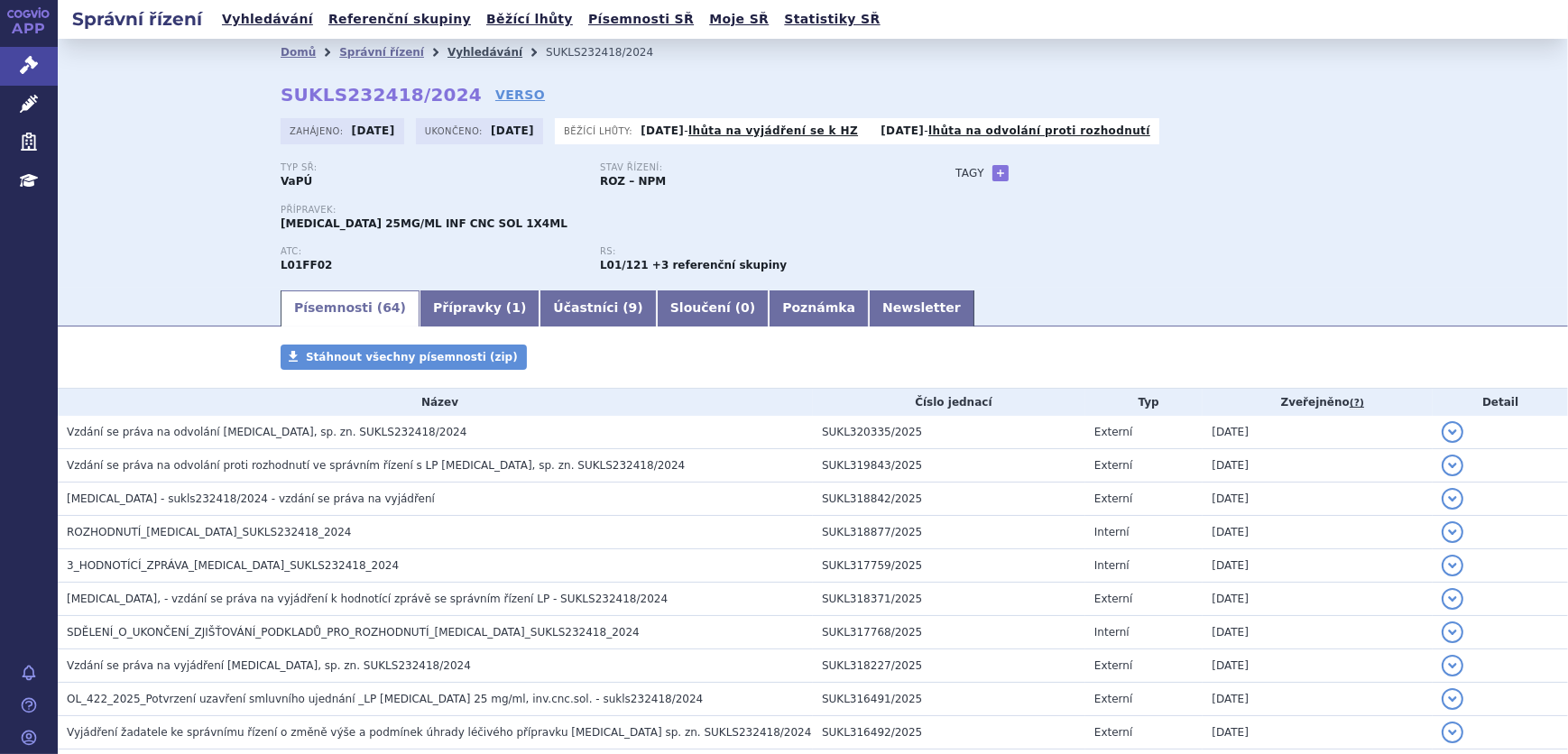
click at [458, 49] on link "Vyhledávání" at bounding box center [485, 52] width 75 height 13
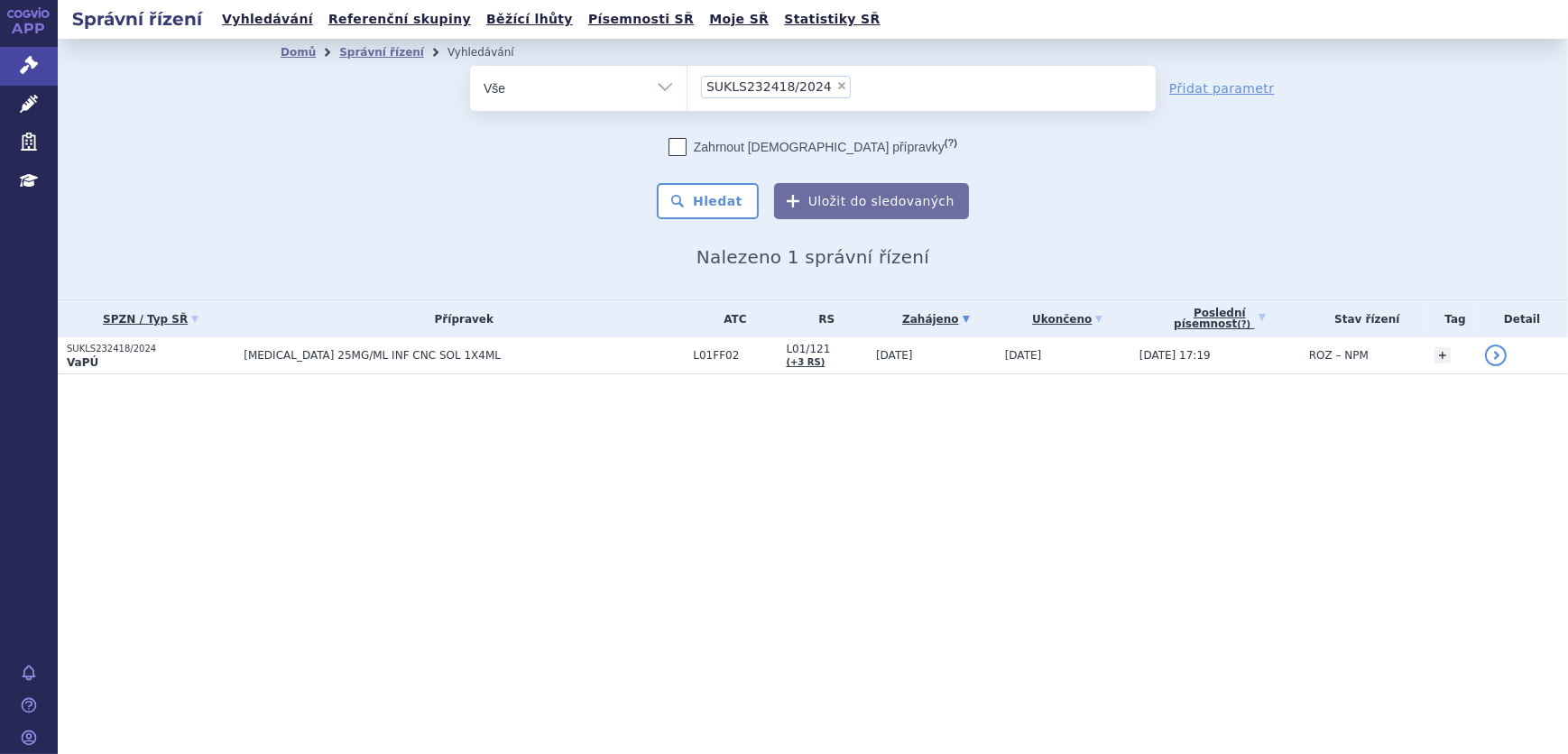
click at [836, 83] on span "×" at bounding box center [842, 86] width 11 height 11
click at [687, 83] on select "SUKLS232418/2024" at bounding box center [686, 87] width 1 height 46
select select
type input "SUKLS232418/2024"
select select "SUKLS232418/2024"
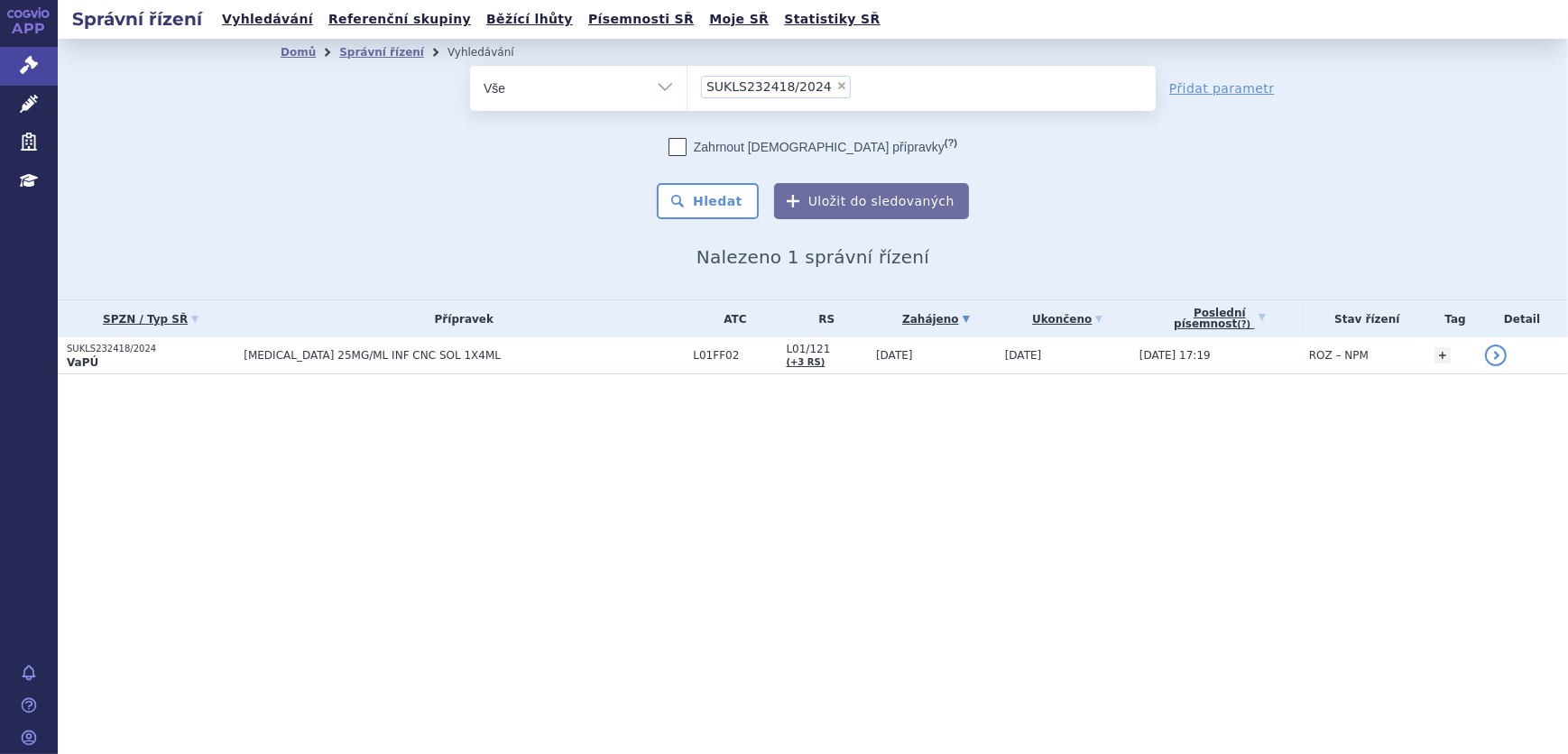
click at [647, 187] on div "Zahrnout bratrské přípravky (?) * Pozor, hledání dle vyhledávacího parametru In…" at bounding box center [812, 178] width 685 height 81
click at [684, 192] on button "Hledat" at bounding box center [708, 201] width 102 height 36
click at [836, 86] on span "×" at bounding box center [842, 86] width 11 height 11
click at [687, 86] on select "SUKLS232418/2024" at bounding box center [686, 87] width 1 height 46
select select
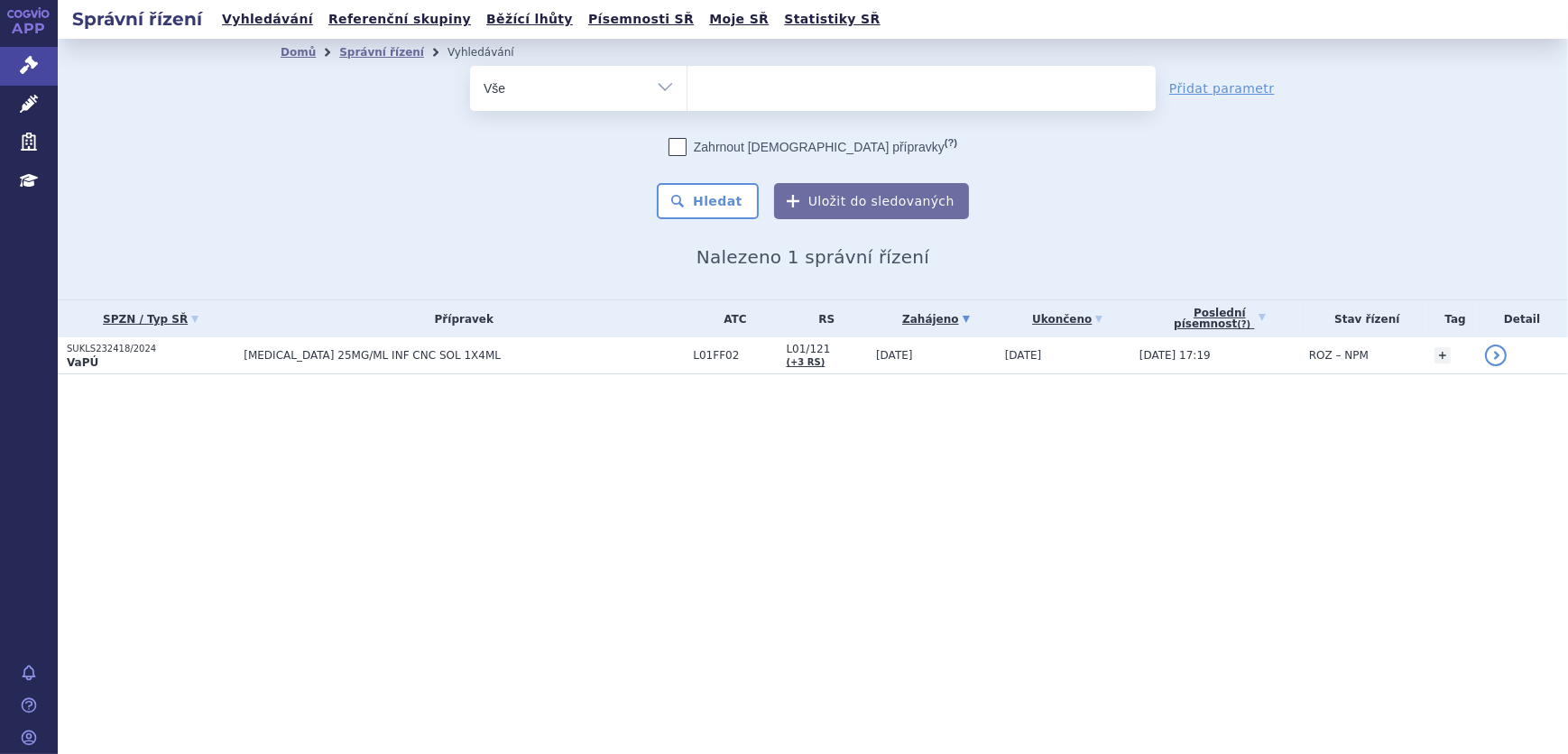
click at [824, 86] on ul at bounding box center [922, 85] width 469 height 38
click at [687, 86] on select "SUKLS232418/2024" at bounding box center [686, 87] width 1 height 46
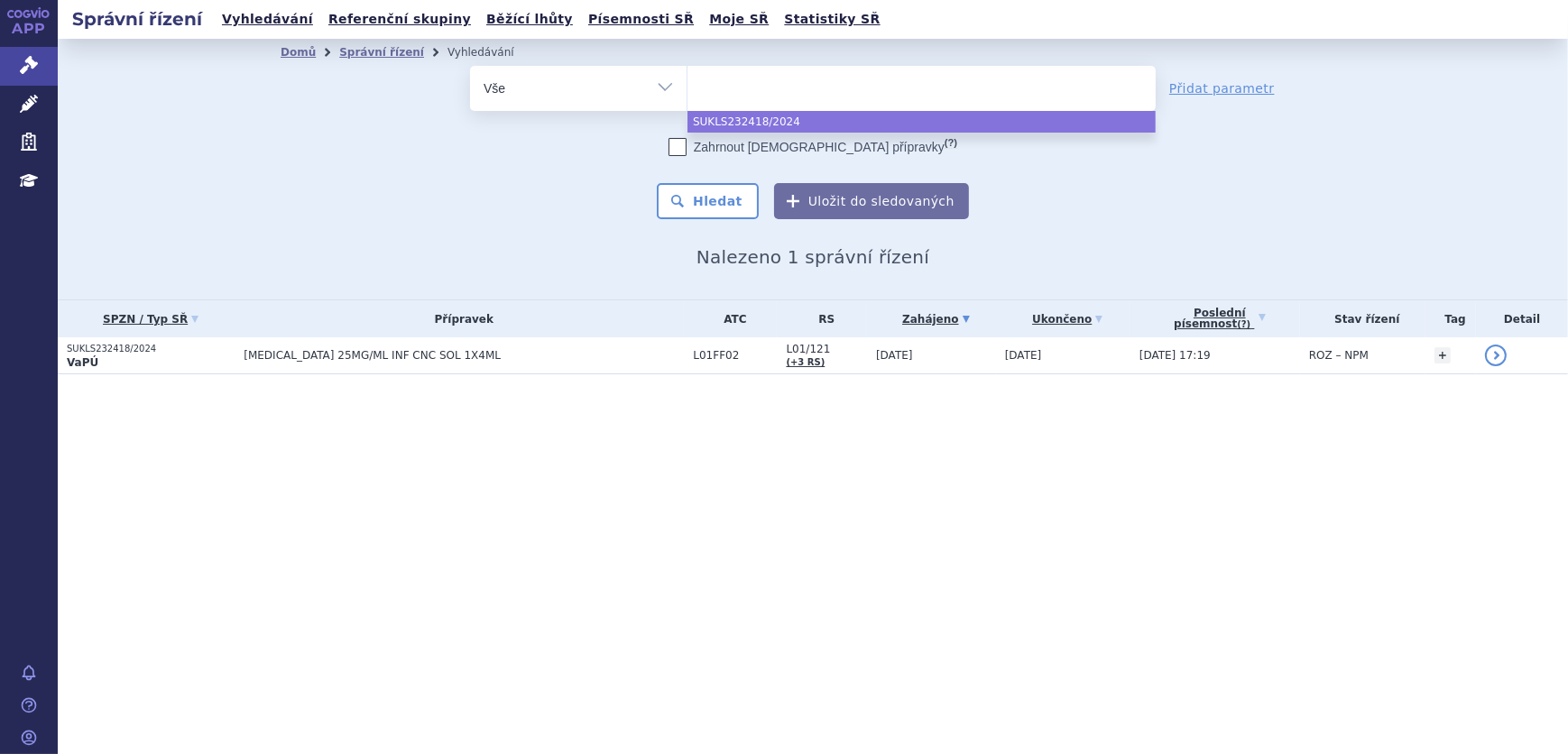
paste input "SUKLS232418/2024"
type input "SUKLS232418/2024"
select select "SUKLS232418/2024"
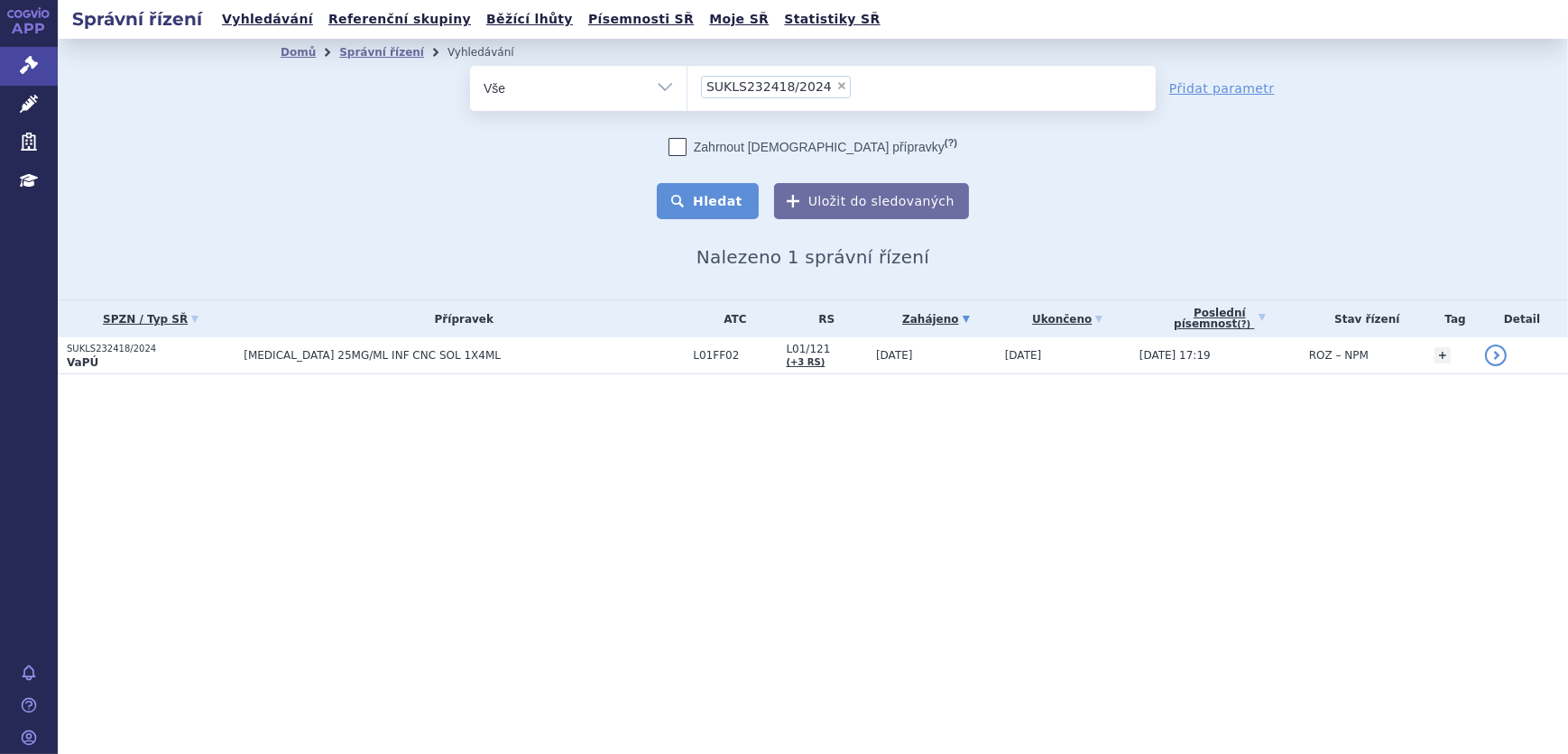
click at [705, 202] on button "Hledat" at bounding box center [708, 201] width 102 height 36
click at [705, 197] on button "Hledat" at bounding box center [708, 201] width 102 height 36
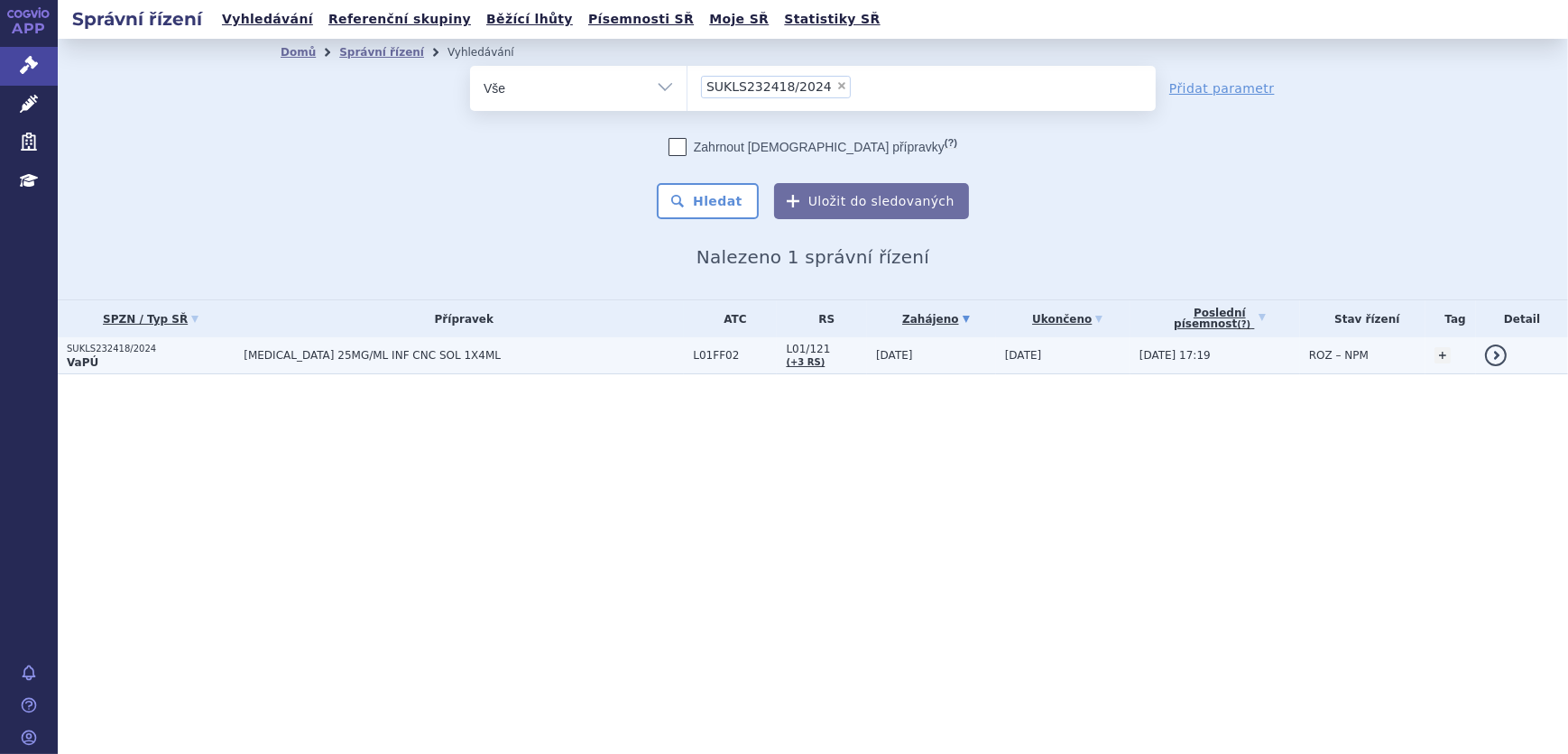
click at [700, 350] on span "L01FF02" at bounding box center [735, 355] width 84 height 13
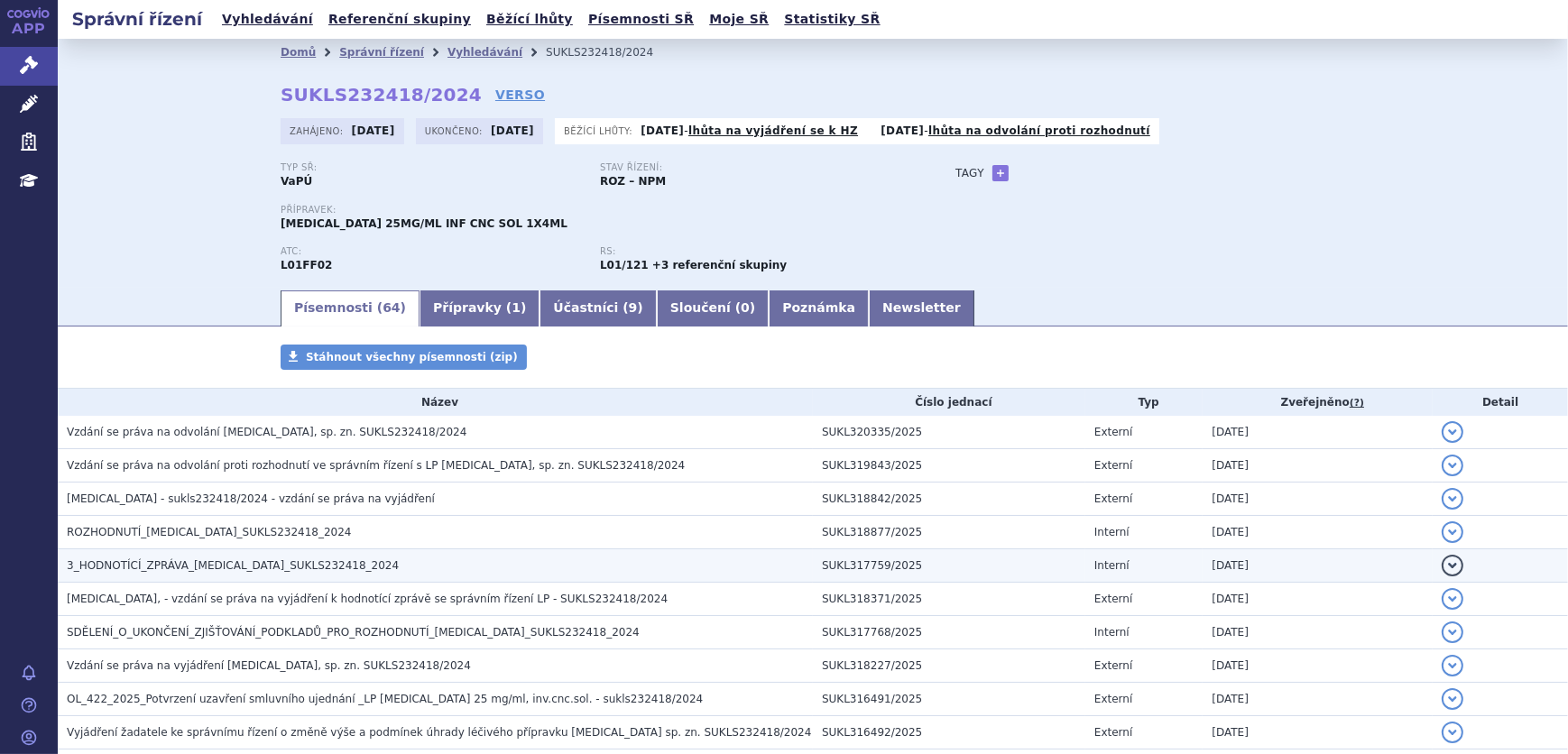
click at [223, 554] on td "3_HODNOTÍCÍ_ZPRÁVA_KEYTRUDA_SUKLS232418_2024" at bounding box center [435, 566] width 755 height 33
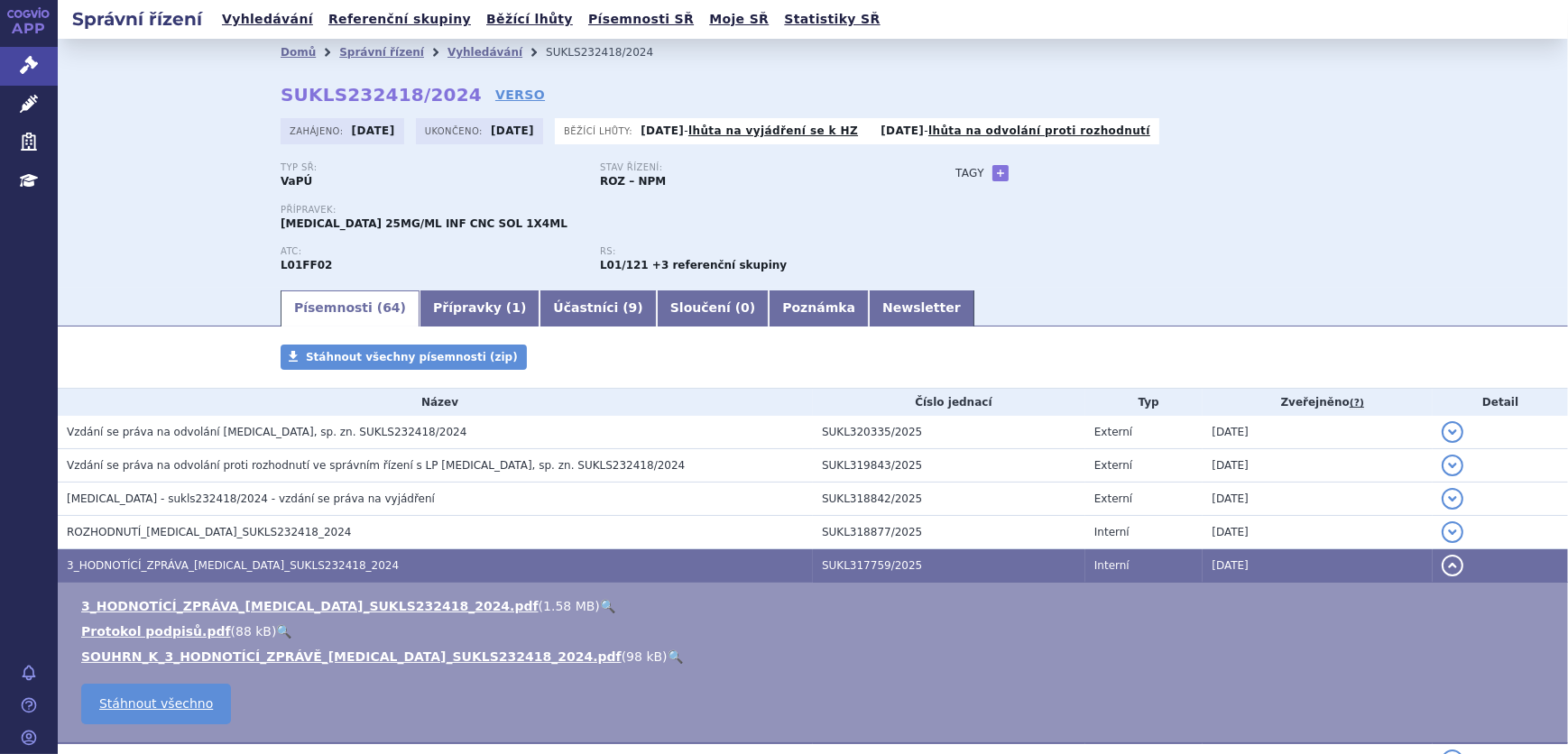
click at [600, 602] on link "🔍" at bounding box center [607, 606] width 15 height 15
